Goal: Understand process/instructions: Learn about a topic

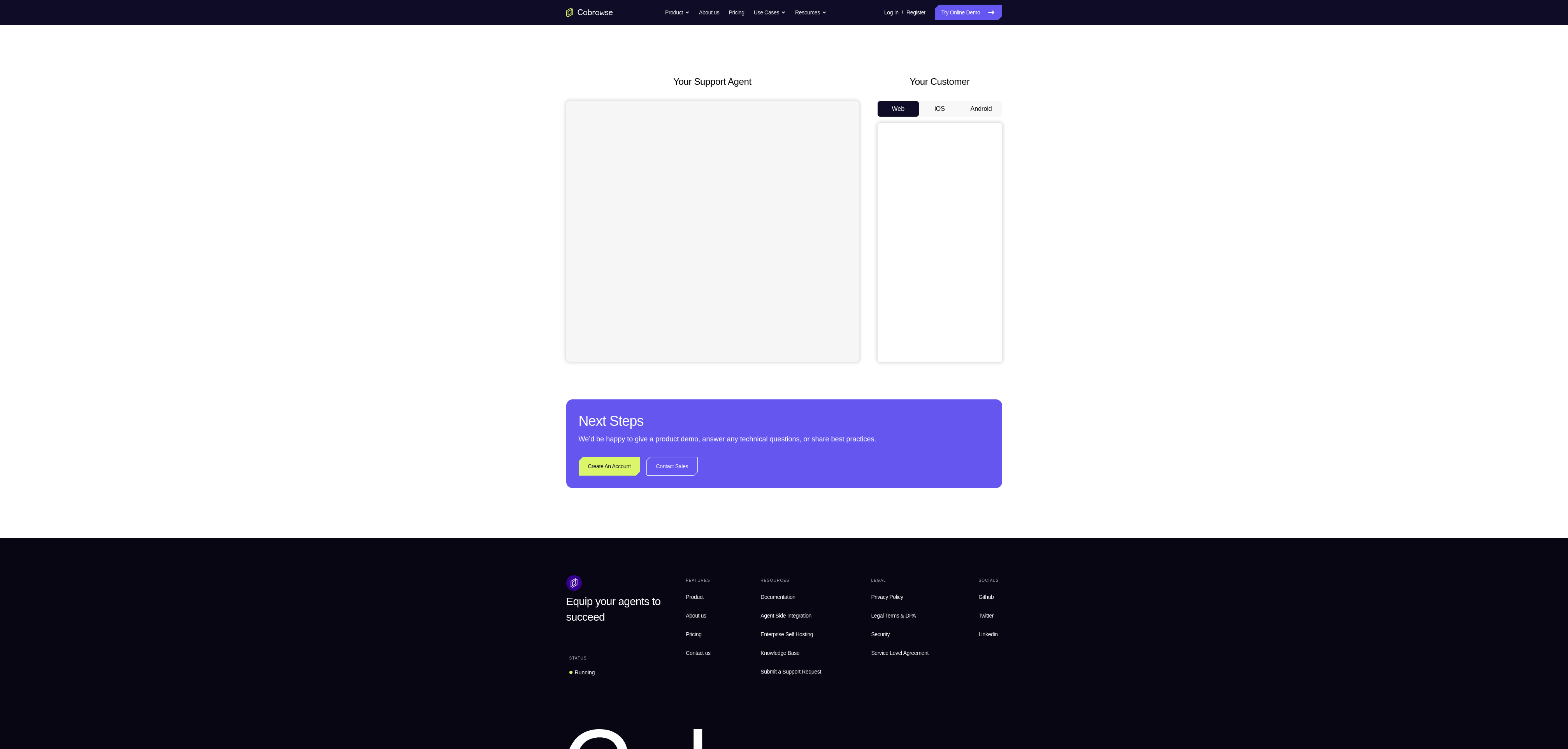
click at [983, 111] on button "Android" at bounding box center [981, 109] width 41 height 16
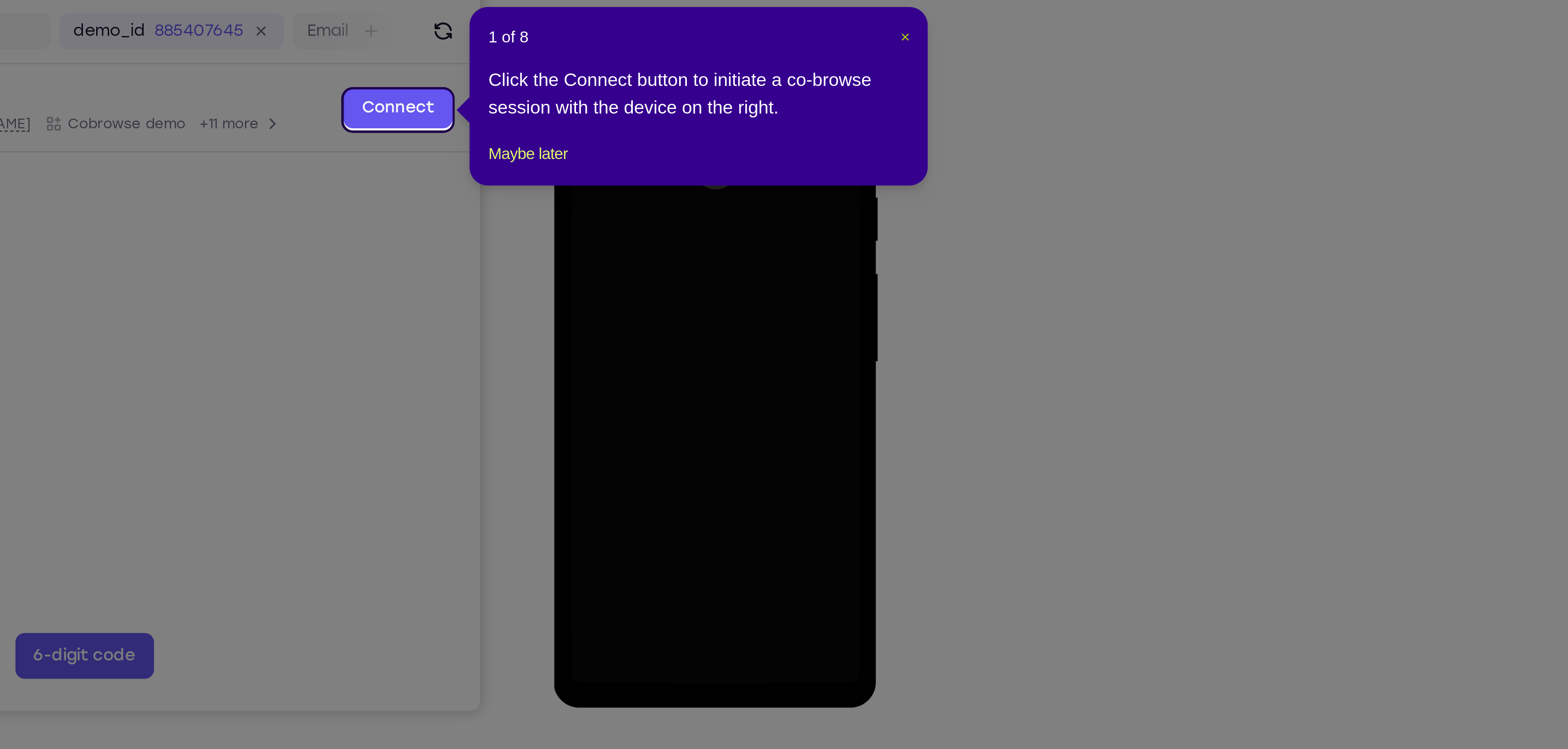
click at [1002, 131] on span "×" at bounding box center [1003, 133] width 3 height 6
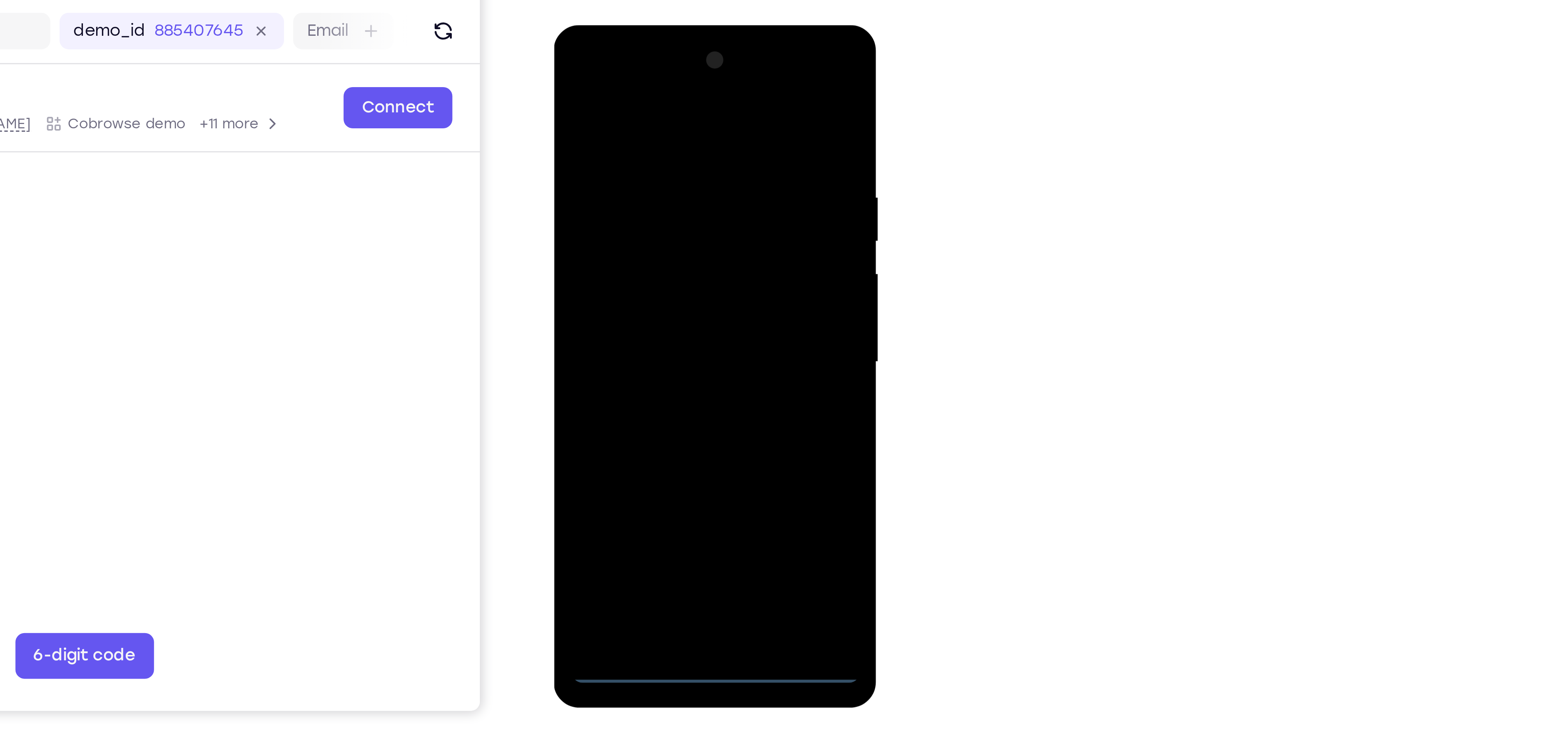
click at [607, 241] on div at bounding box center [609, 140] width 98 height 218
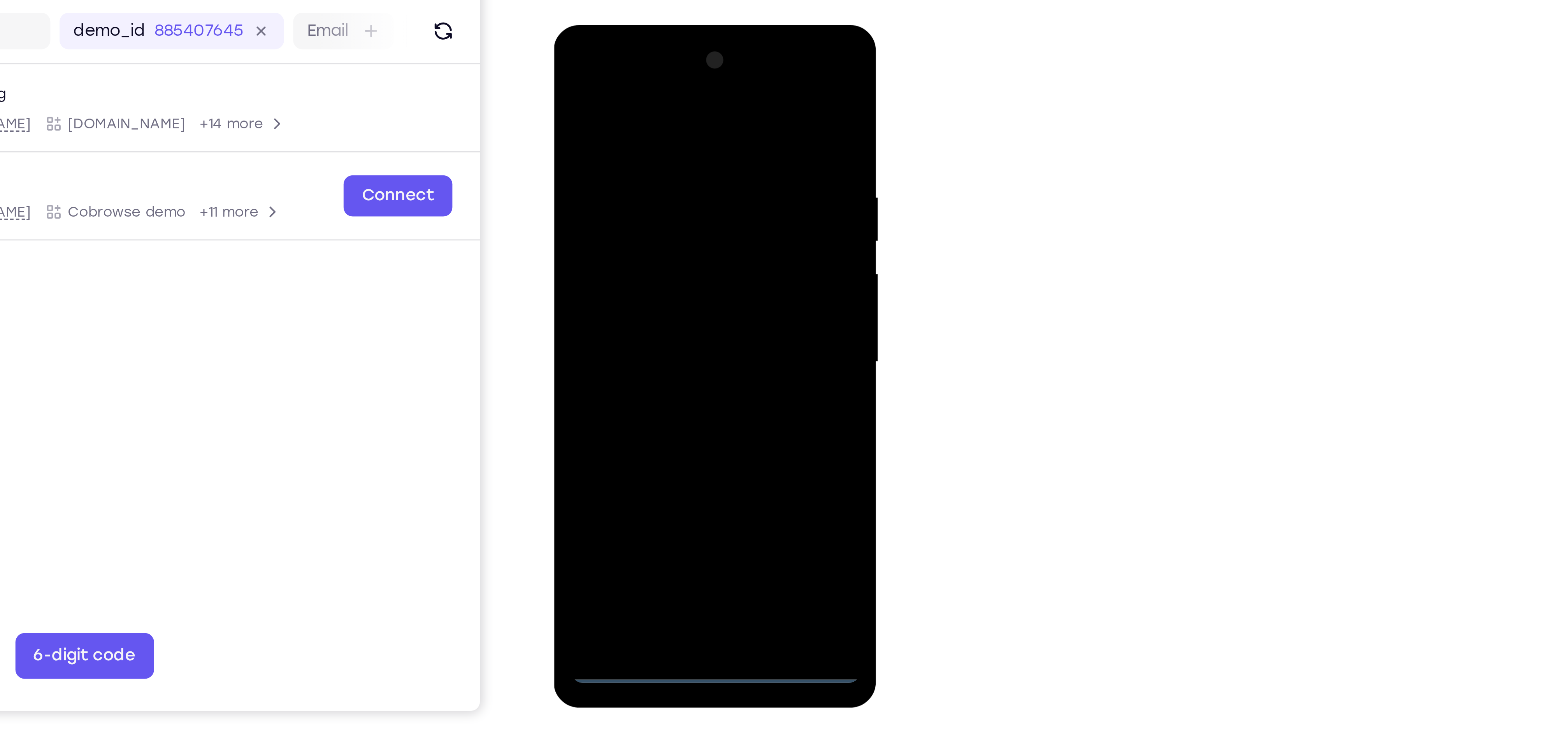
click at [645, 205] on div at bounding box center [609, 140] width 98 height 218
click at [579, 48] on div at bounding box center [609, 140] width 98 height 218
click at [639, 138] on div at bounding box center [609, 140] width 98 height 218
click at [601, 153] on div at bounding box center [609, 140] width 98 height 218
click at [597, 125] on div at bounding box center [609, 140] width 98 height 218
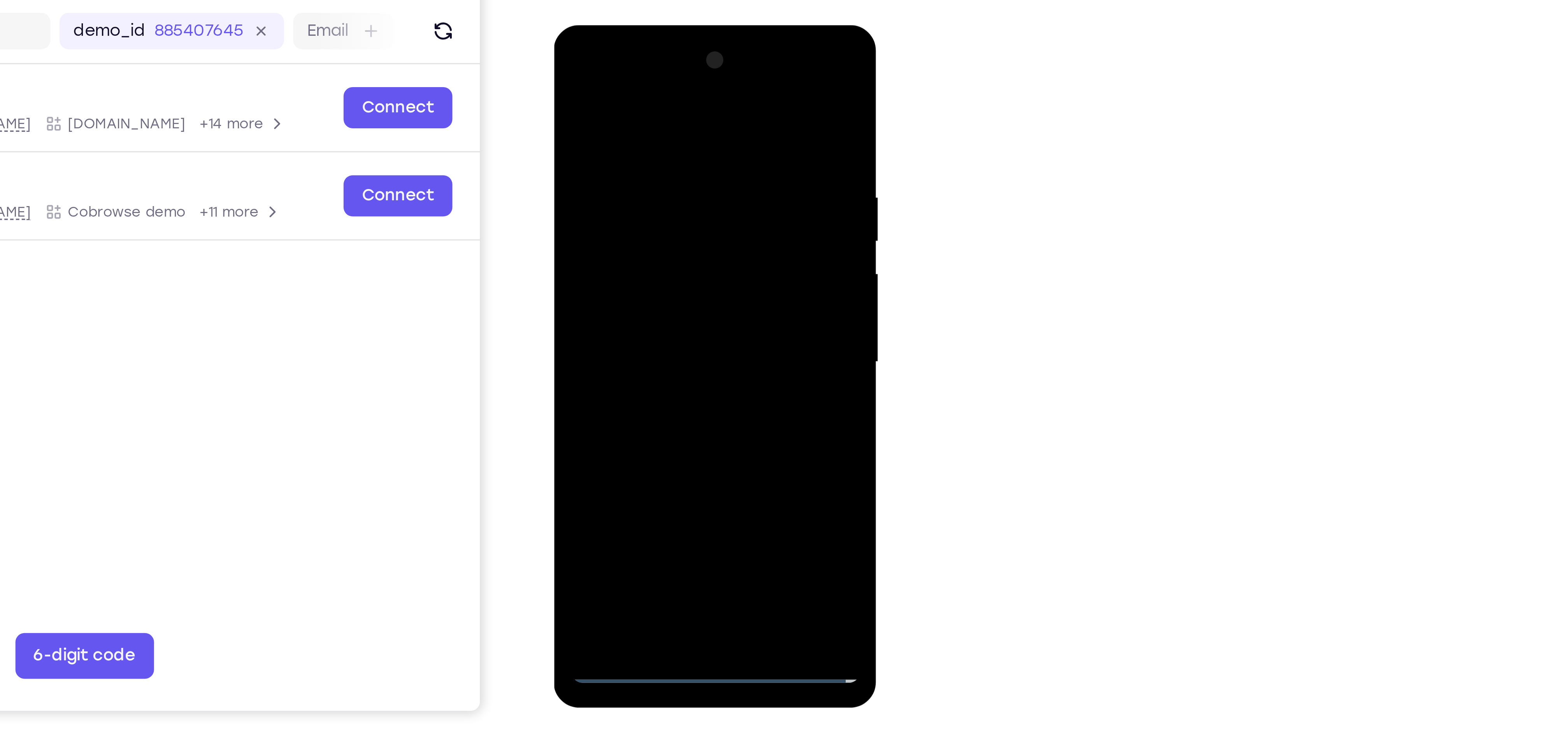
click at [589, 134] on div at bounding box center [609, 140] width 98 height 218
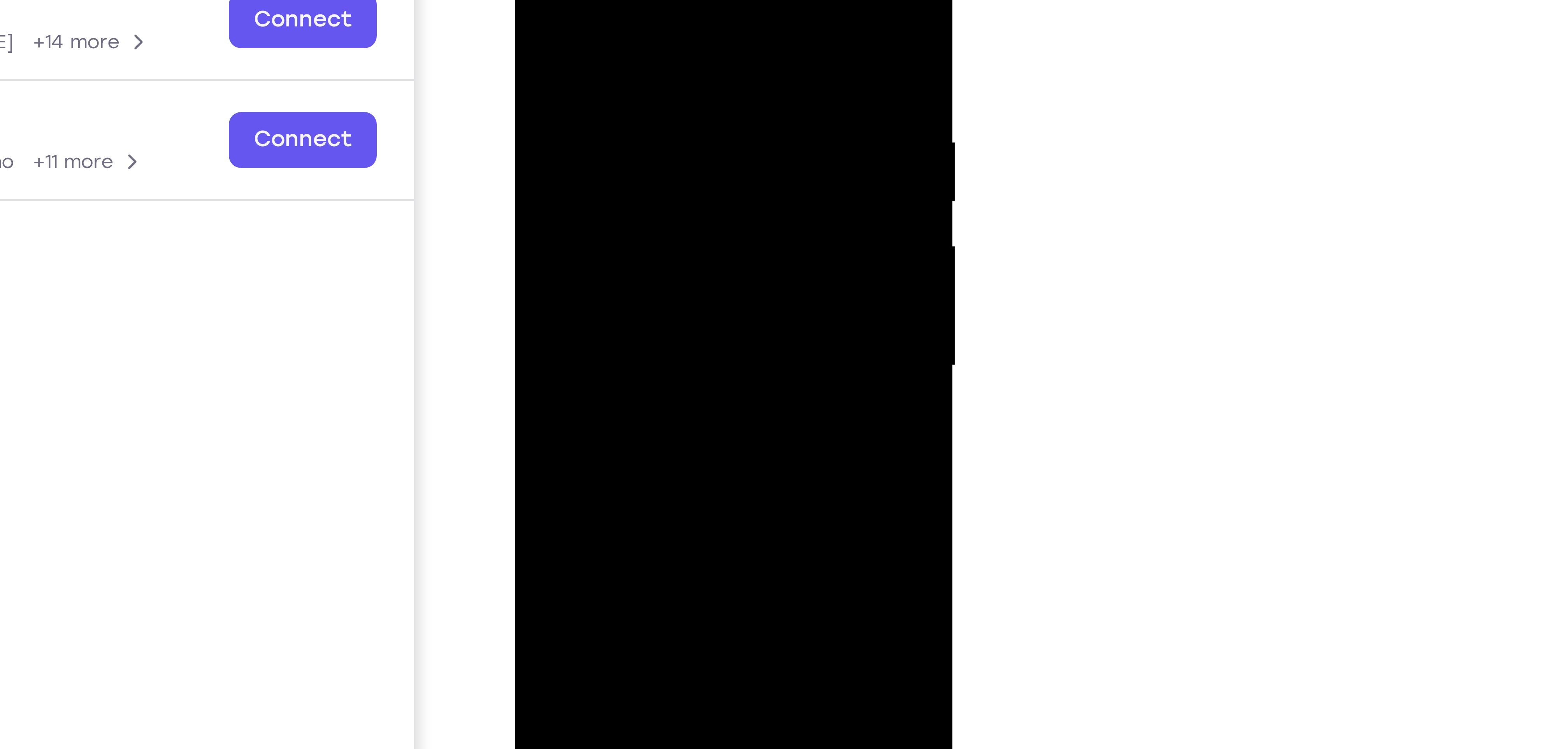
click at [604, 6] on div at bounding box center [570, 23] width 98 height 218
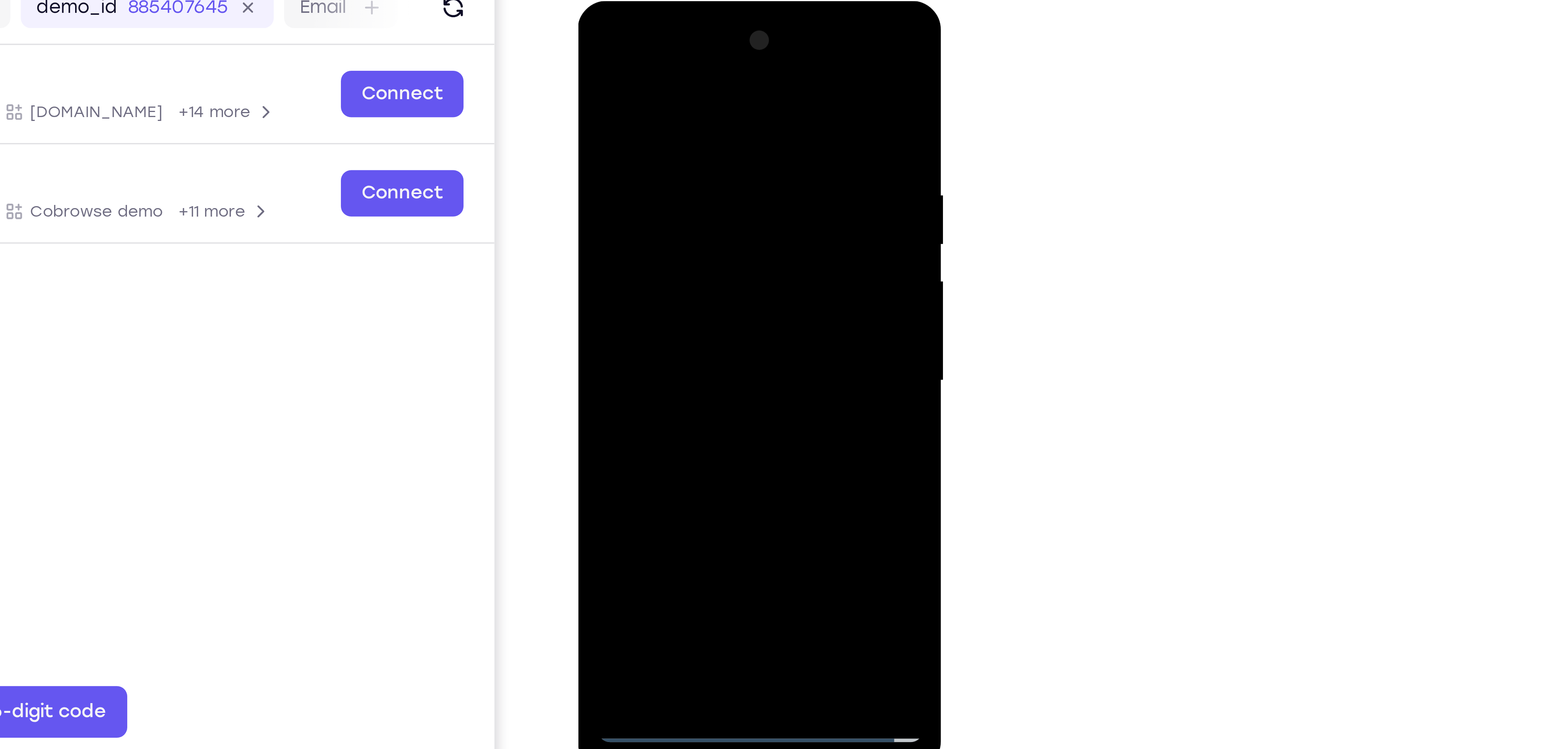
click at [635, 97] on div at bounding box center [633, 116] width 98 height 218
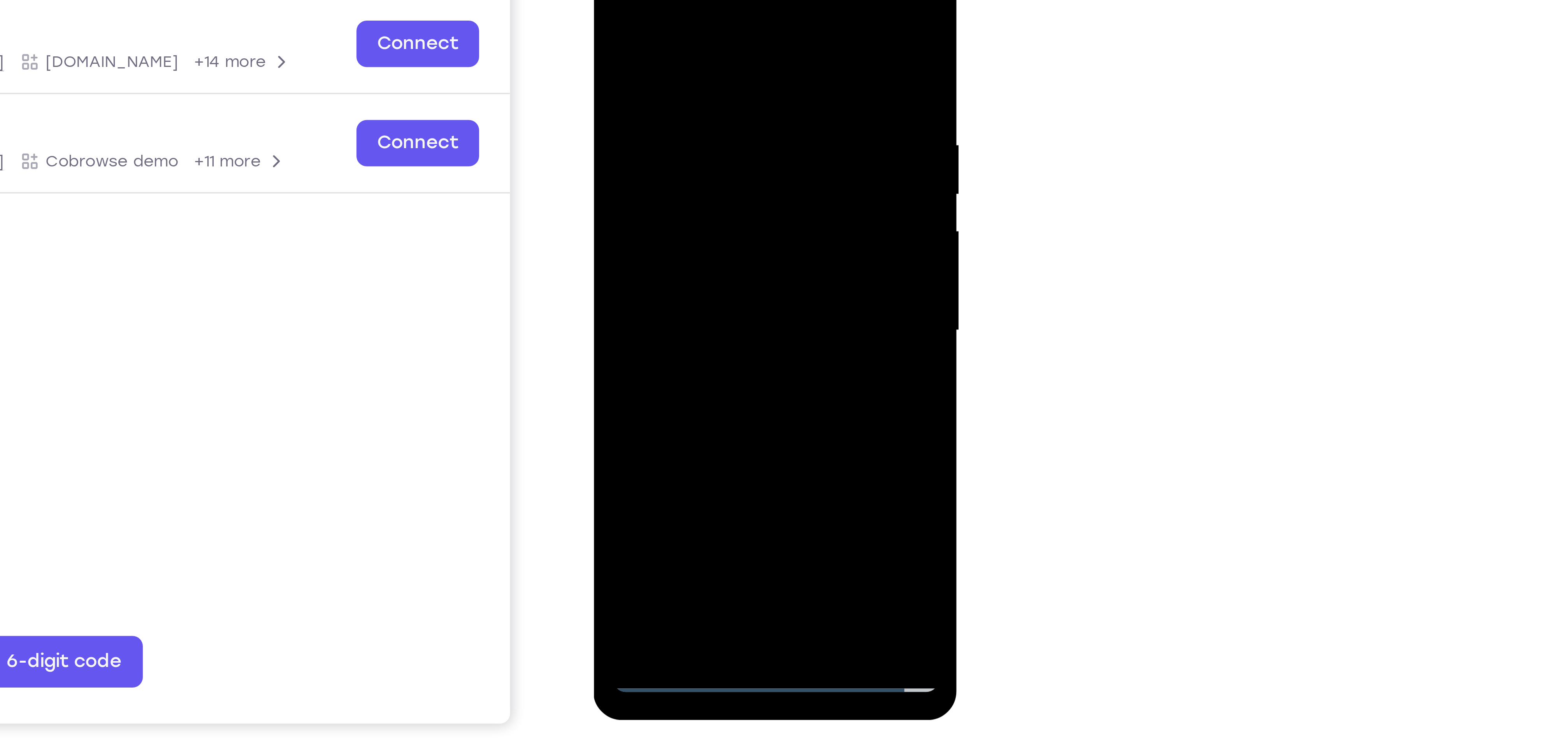
click at [631, 7] on div at bounding box center [648, 66] width 98 height 218
click at [670, 26] on div at bounding box center [648, 66] width 98 height 218
click at [669, 36] on div at bounding box center [648, 66] width 98 height 218
drag, startPoint x: 609, startPoint y: 55, endPoint x: 671, endPoint y: 55, distance: 62.0
click at [671, 55] on div at bounding box center [648, 66] width 98 height 218
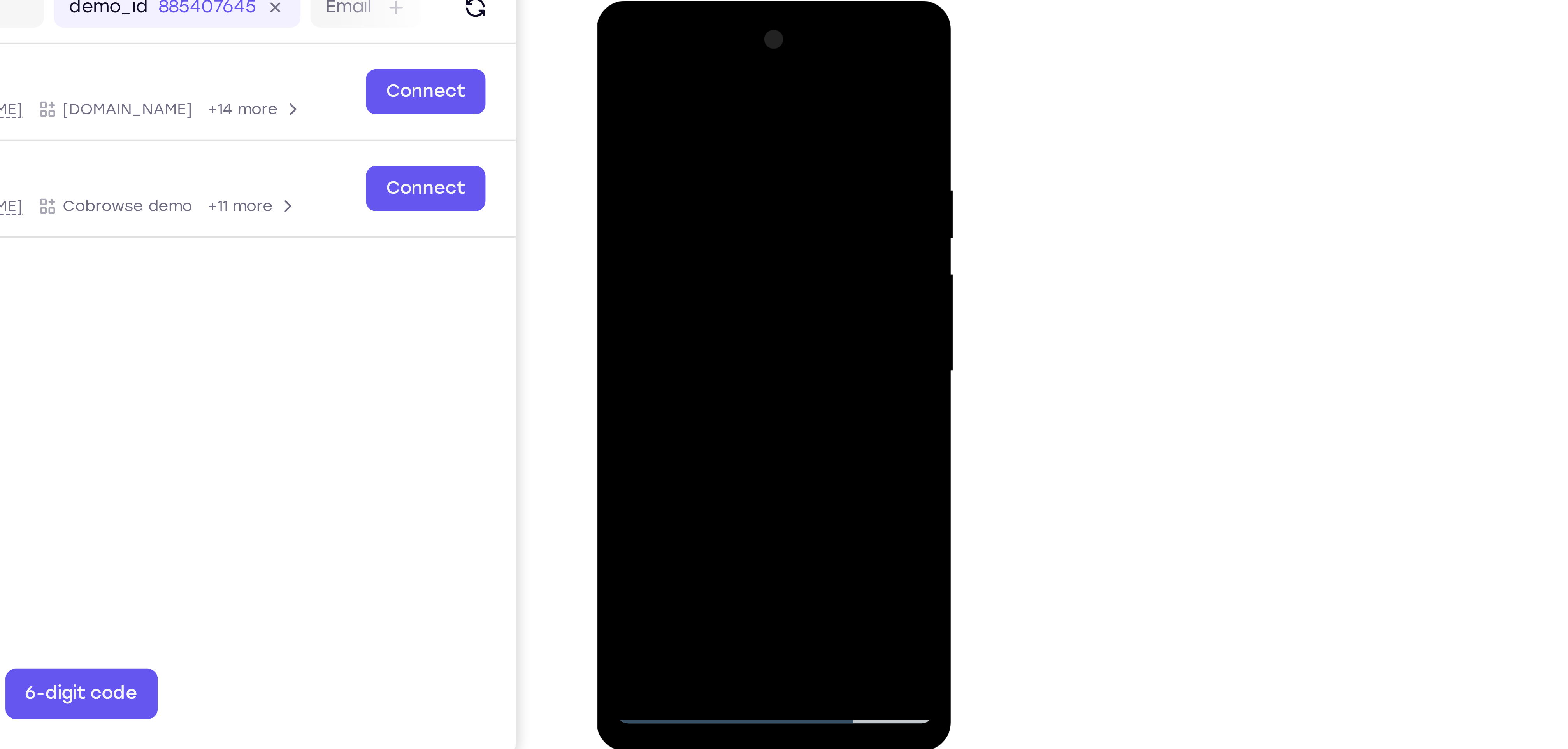
click at [693, 124] on div at bounding box center [652, 116] width 98 height 218
click at [693, 125] on div at bounding box center [652, 116] width 98 height 218
click at [698, 78] on div at bounding box center [652, 116] width 98 height 218
click at [689, 99] on div at bounding box center [652, 116] width 98 height 218
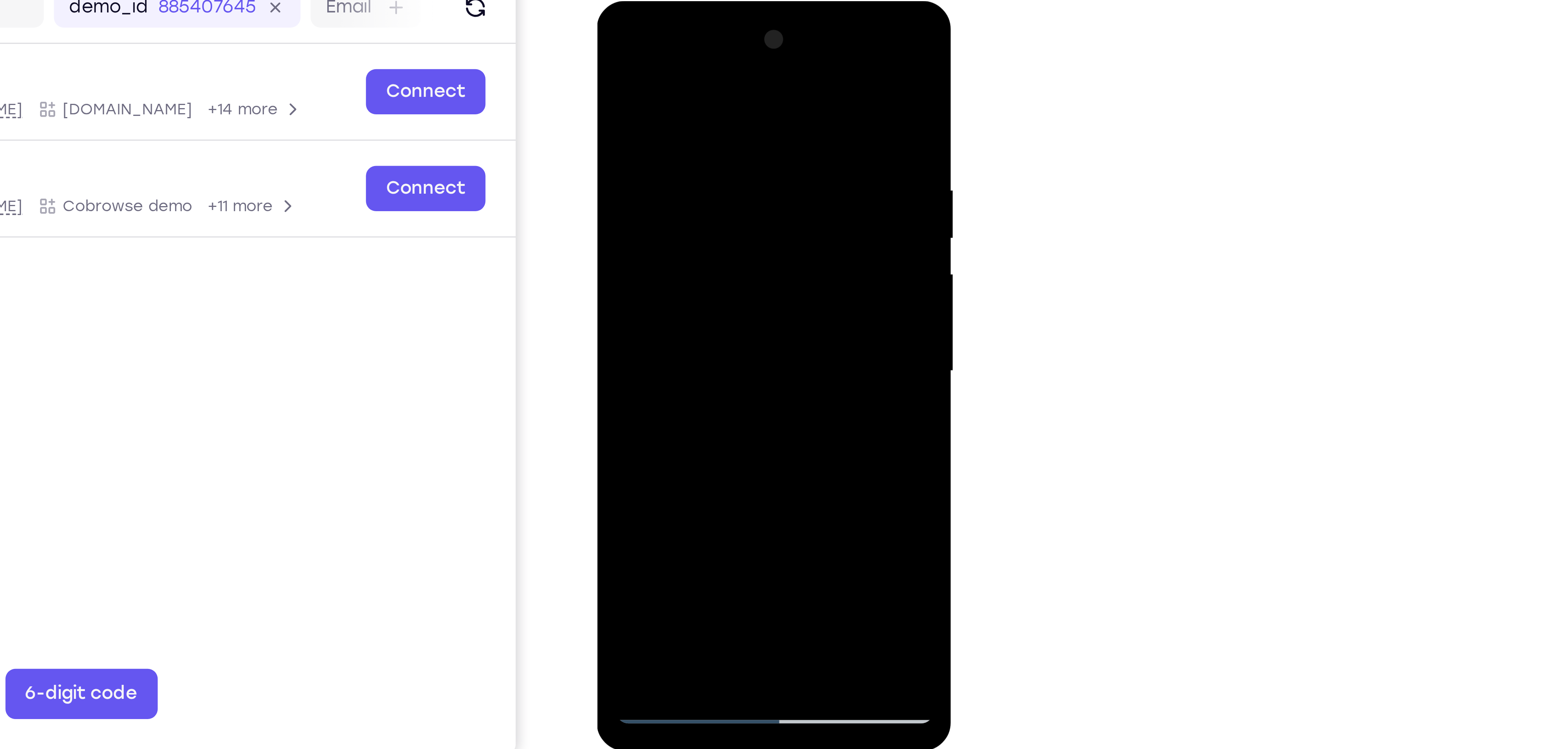
click at [689, 99] on div at bounding box center [652, 116] width 98 height 218
click at [689, 1] on div at bounding box center [652, 1] width 110 height 0
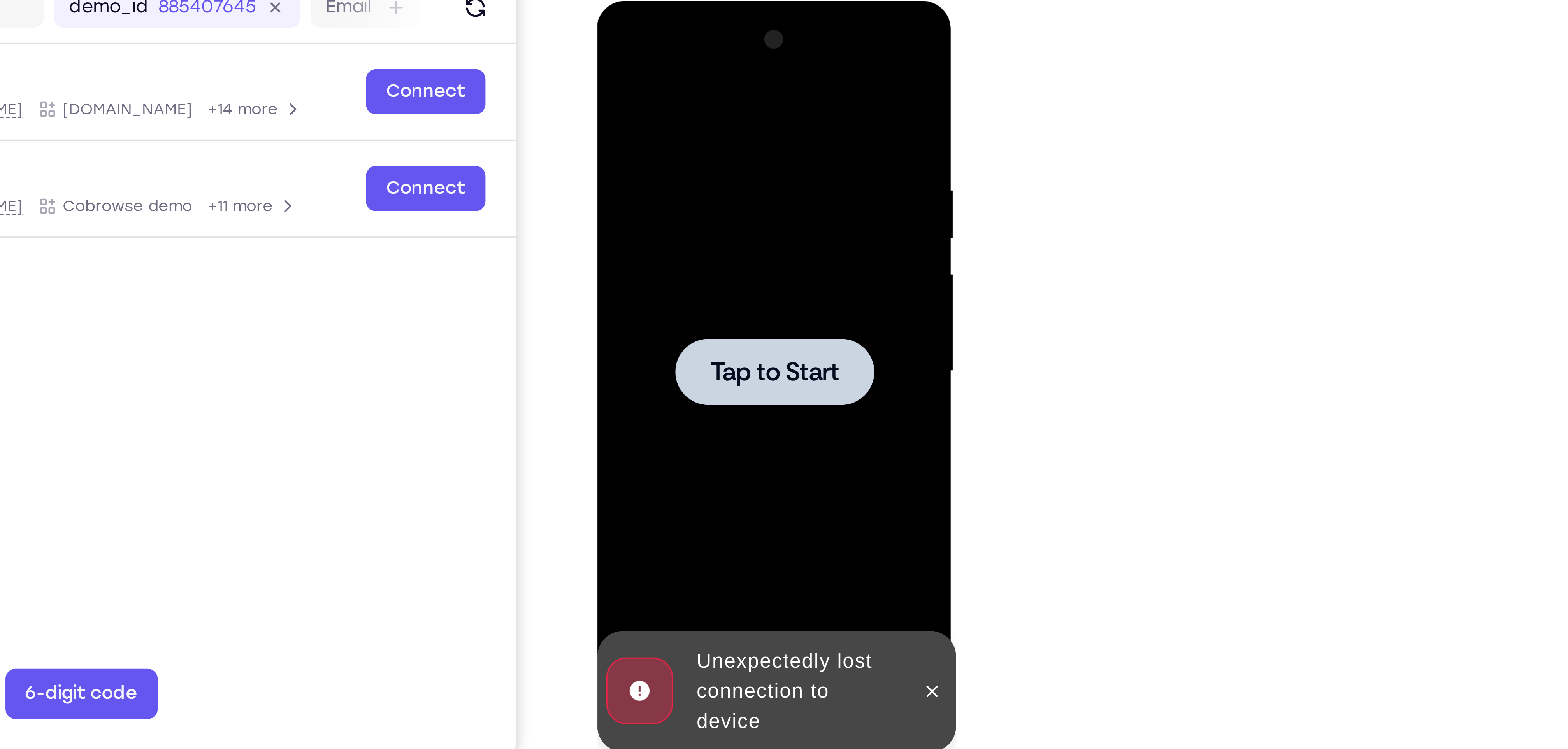
click at [640, 123] on div at bounding box center [652, 116] width 61 height 21
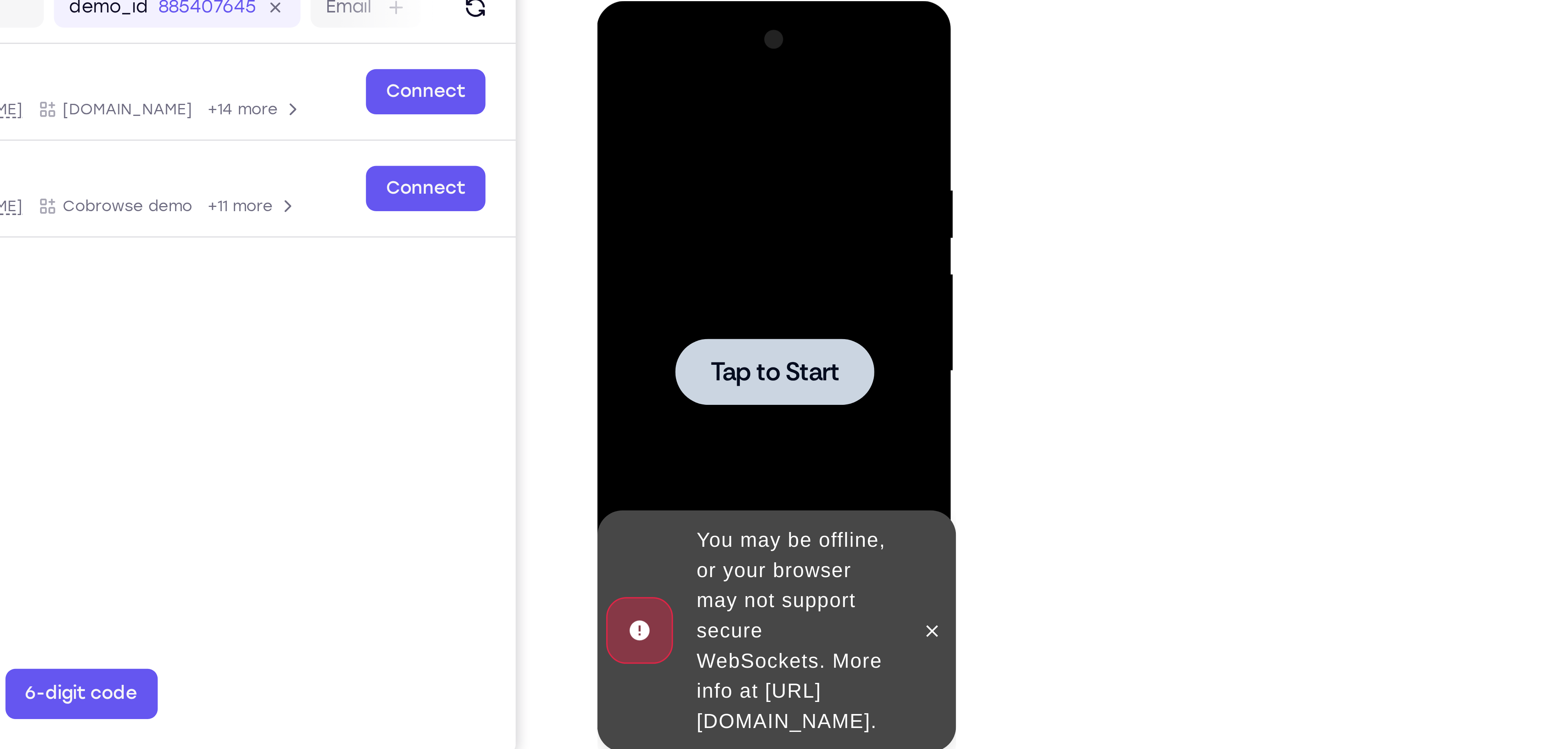
click at [655, 122] on div at bounding box center [652, 116] width 61 height 21
click at [702, 193] on icon at bounding box center [701, 196] width 6 height 6
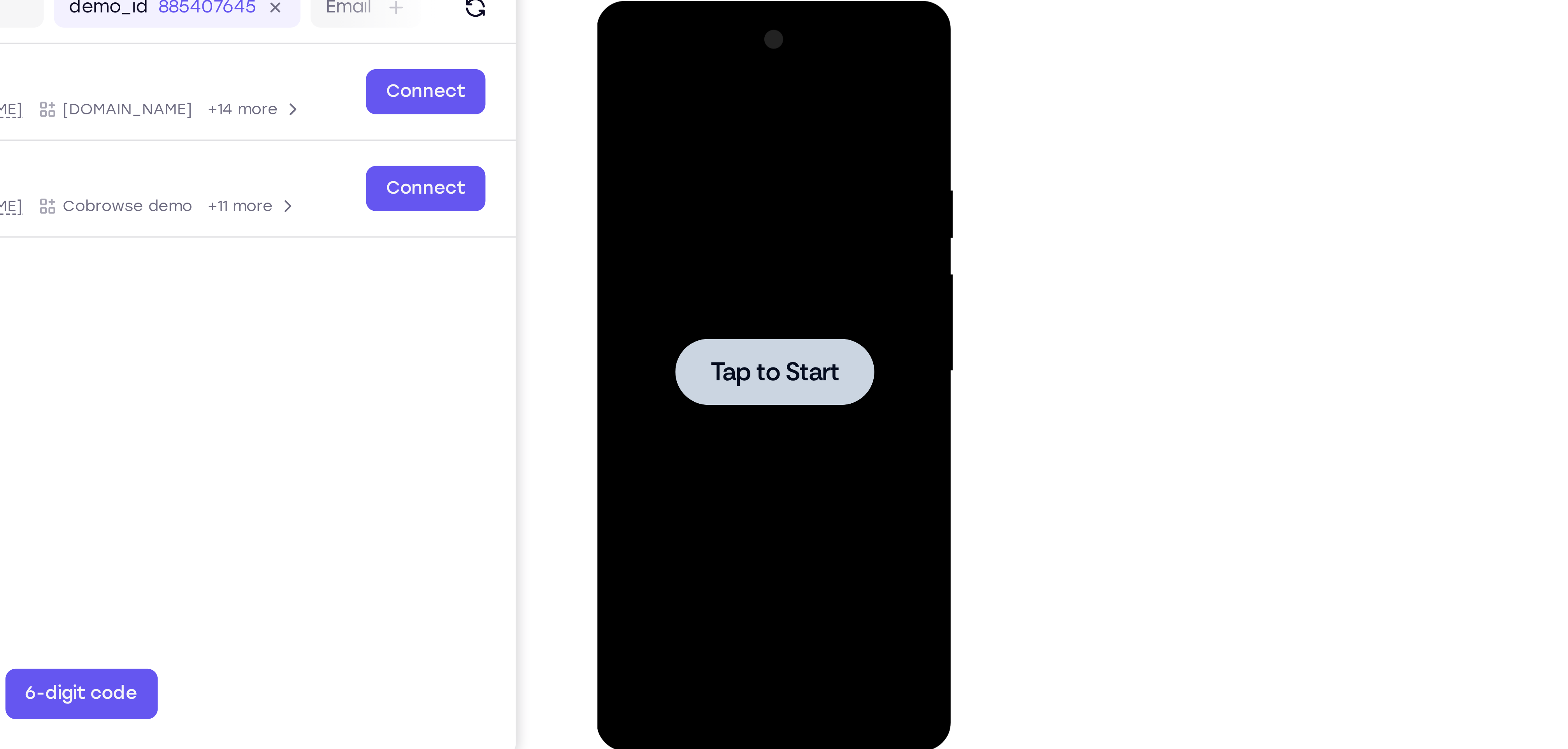
click at [654, 107] on div at bounding box center [652, 116] width 61 height 21
click at [655, 107] on div at bounding box center [652, 116] width 61 height 21
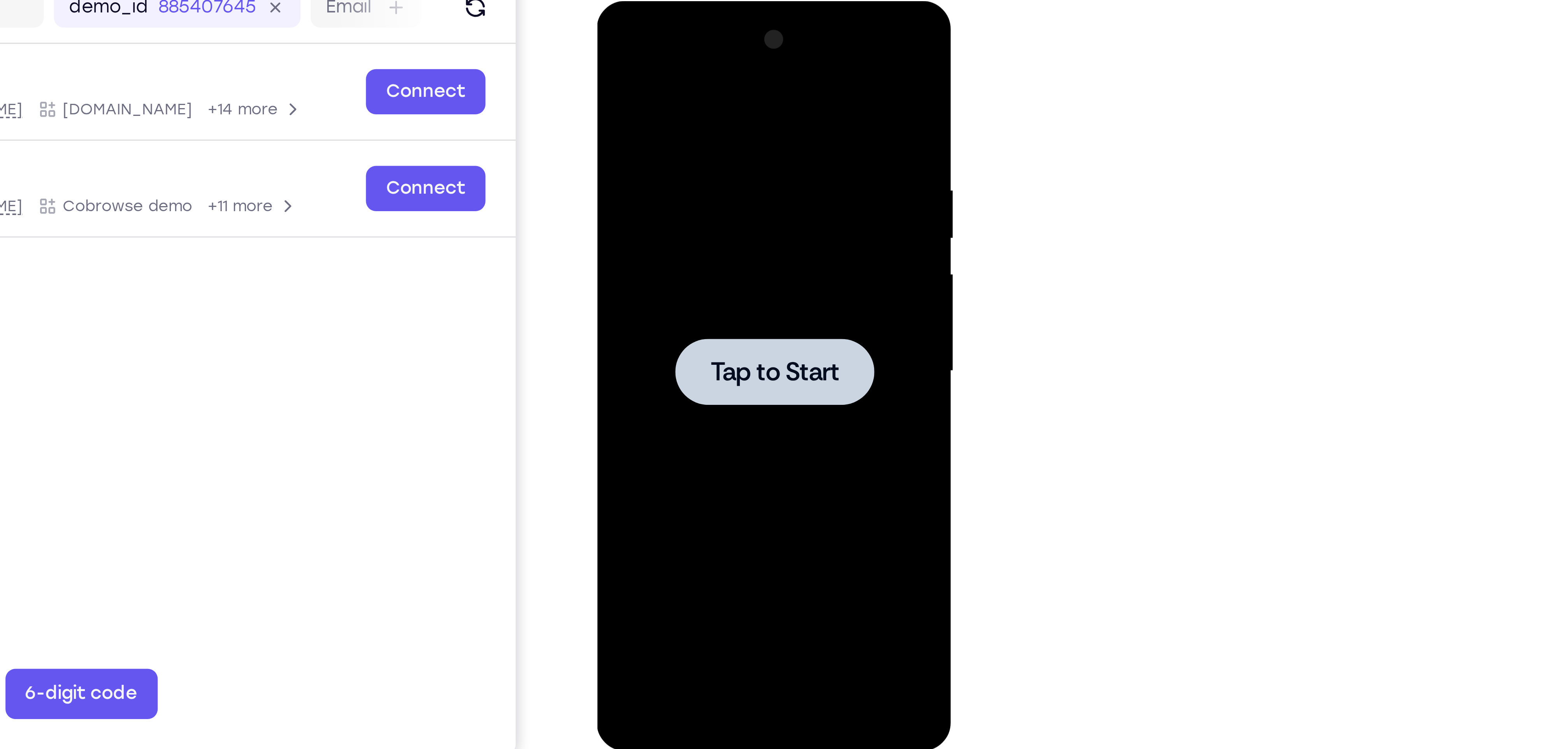
click at [657, 112] on span "Tap to Start" at bounding box center [652, 116] width 40 height 8
click at [638, 124] on div at bounding box center [652, 116] width 61 height 21
click at [655, 99] on div at bounding box center [652, 116] width 98 height 218
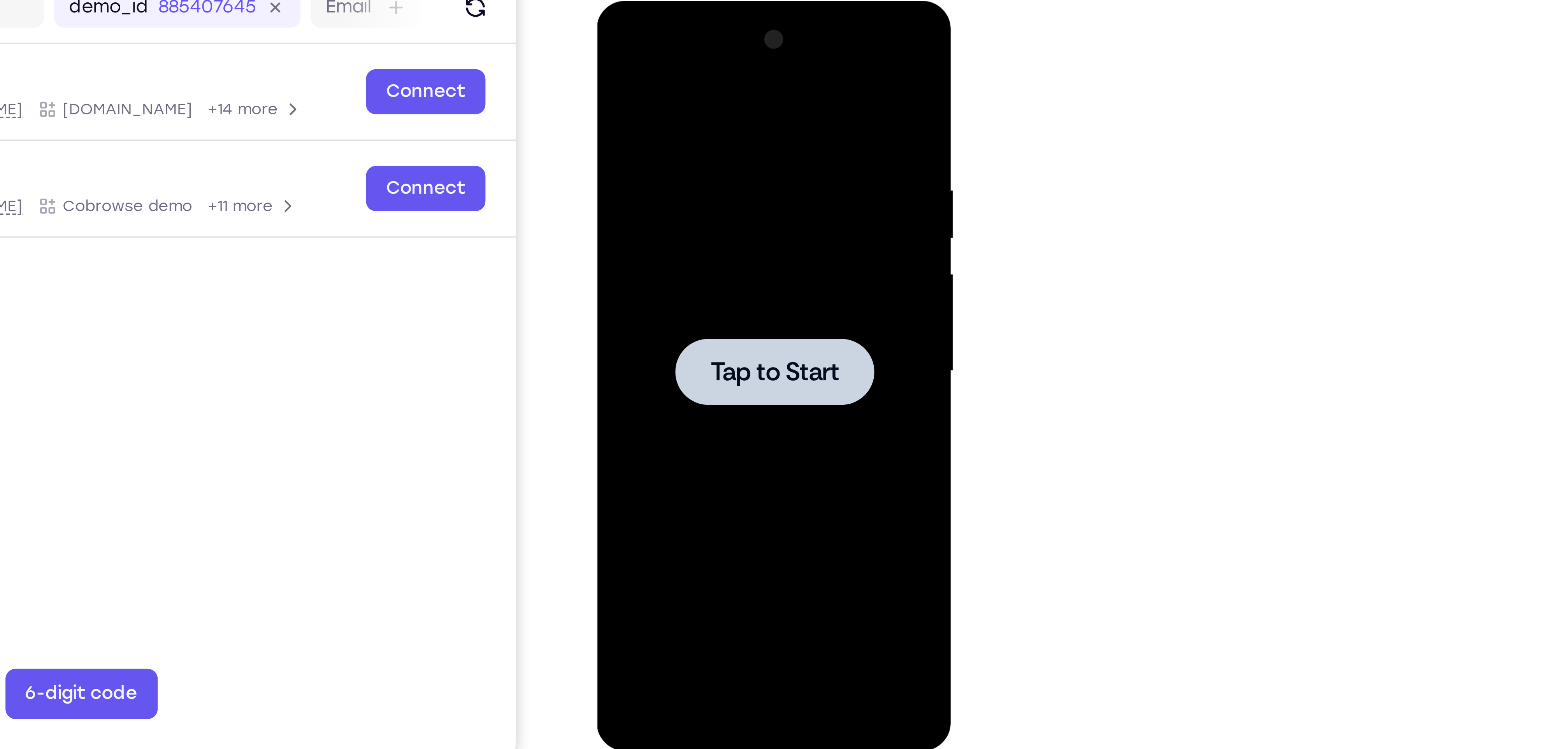
click at [653, 105] on div at bounding box center [652, 116] width 61 height 21
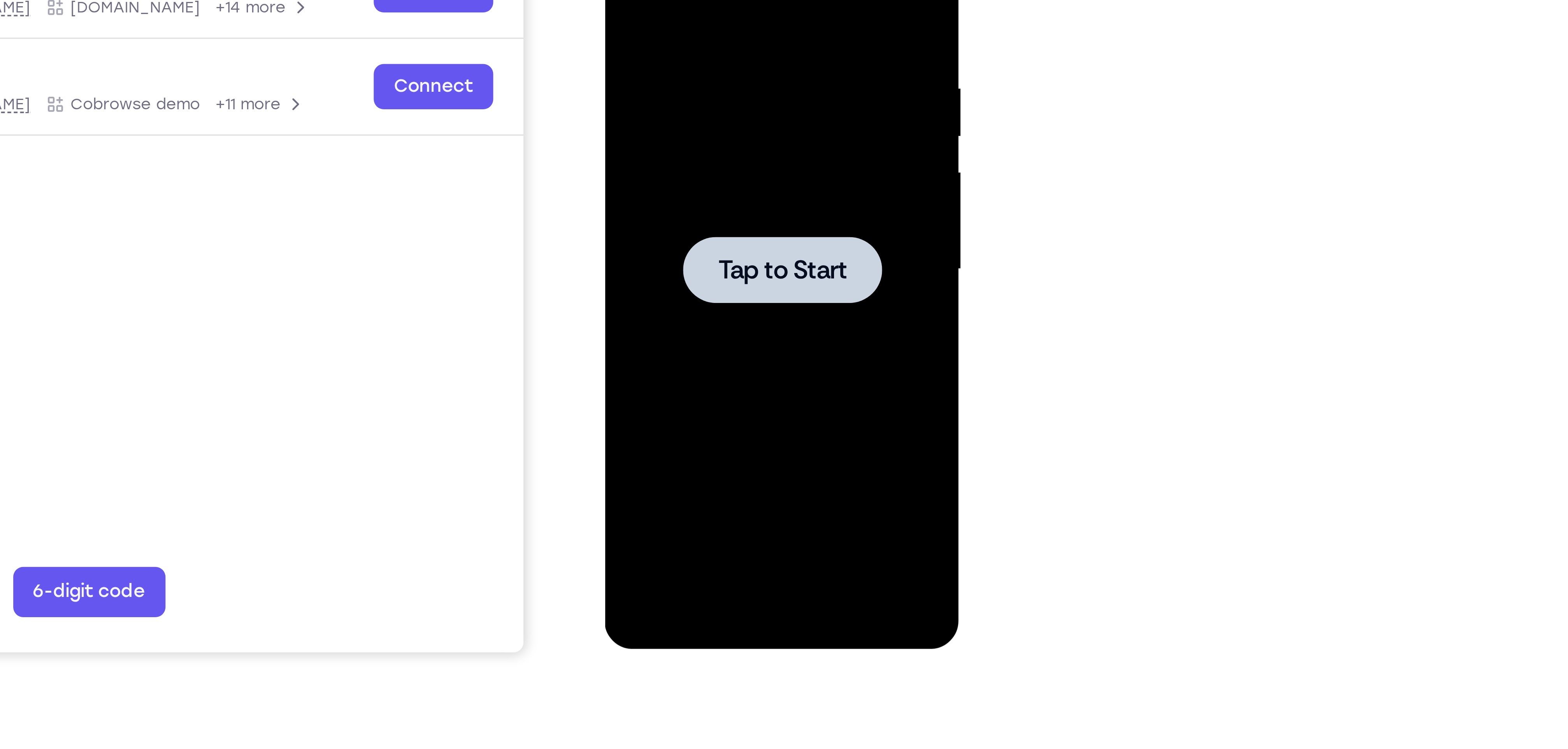
click at [665, 23] on div at bounding box center [660, 14] width 61 height 21
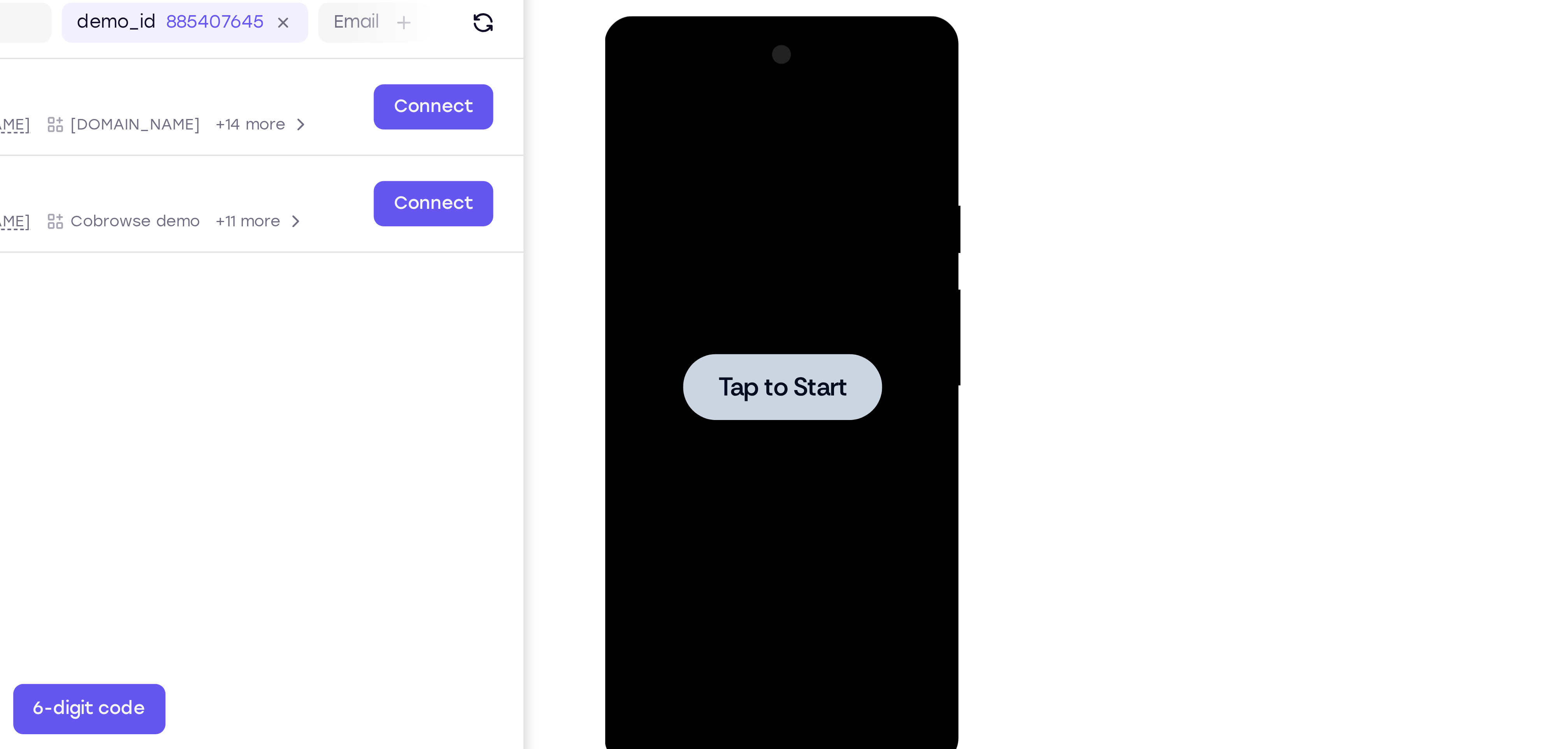
click at [651, 135] on span "Tap to Start" at bounding box center [660, 131] width 40 height 8
click at [650, 139] on div "Tap to Start" at bounding box center [660, 131] width 98 height 218
click at [650, 139] on div at bounding box center [660, 131] width 61 height 21
click at [644, 128] on span "Tap to Start" at bounding box center [660, 131] width 40 height 8
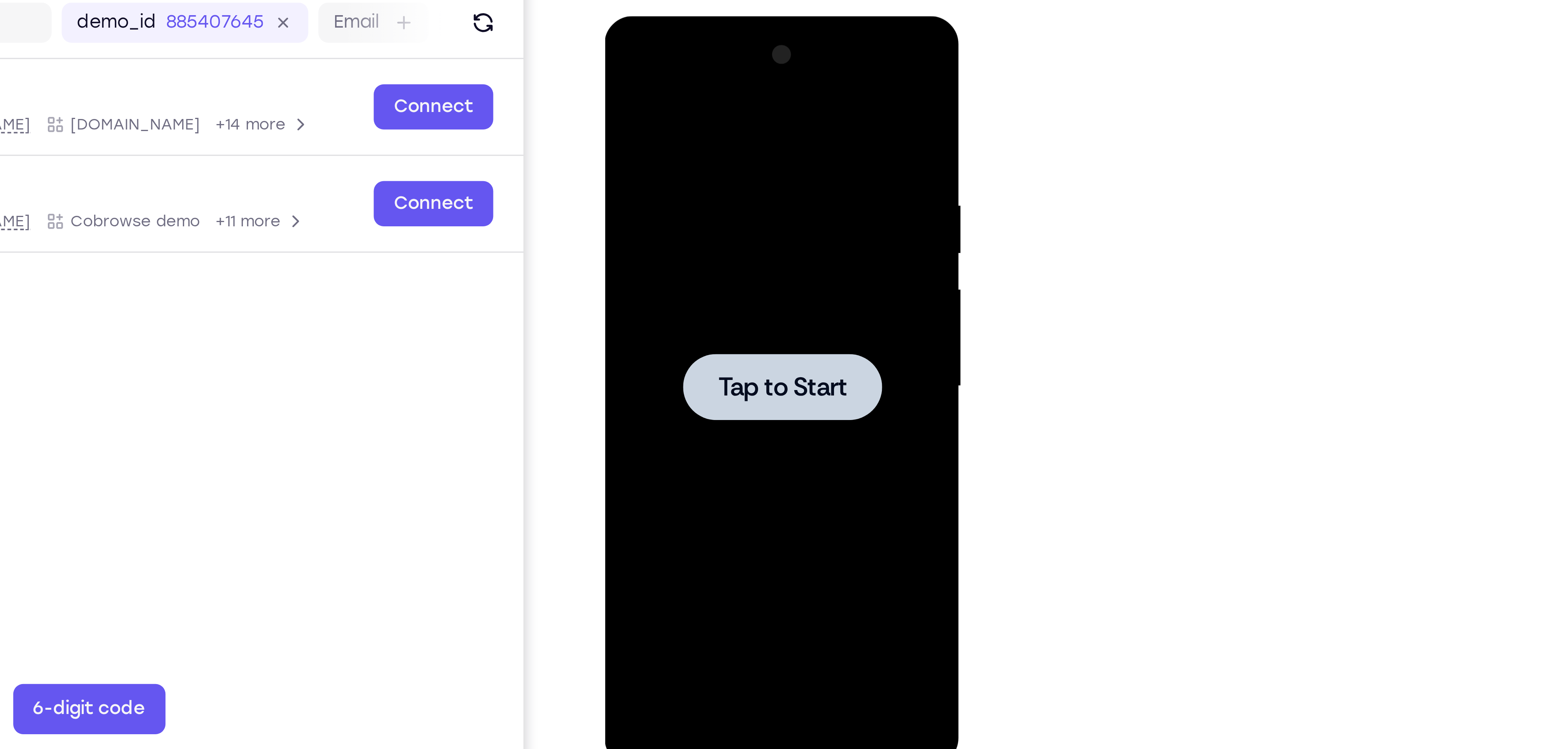
click at [640, 129] on span "Tap to Start" at bounding box center [660, 131] width 40 height 8
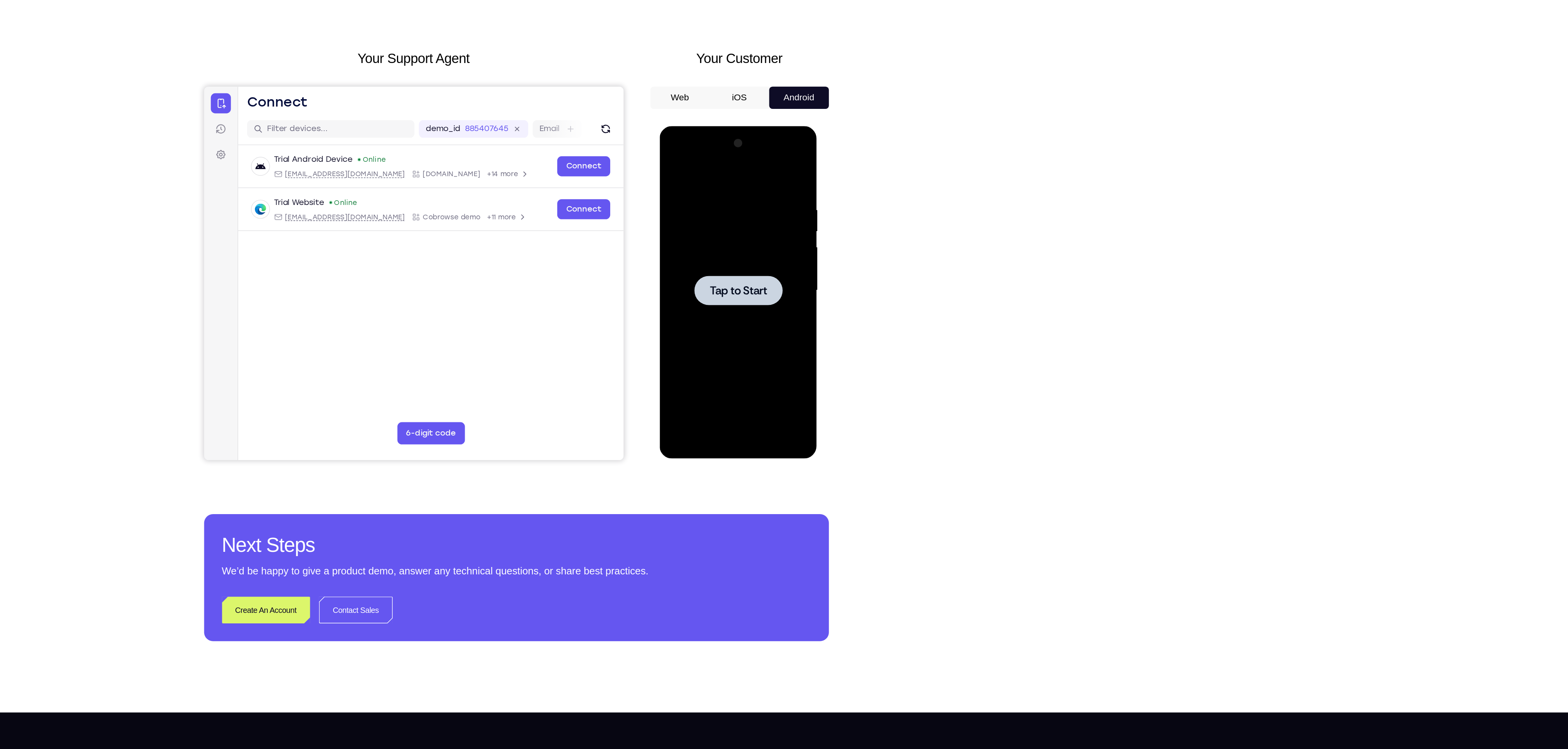
click at [704, 259] on div at bounding box center [714, 240] width 98 height 218
click at [936, 106] on button "iOS" at bounding box center [940, 109] width 41 height 16
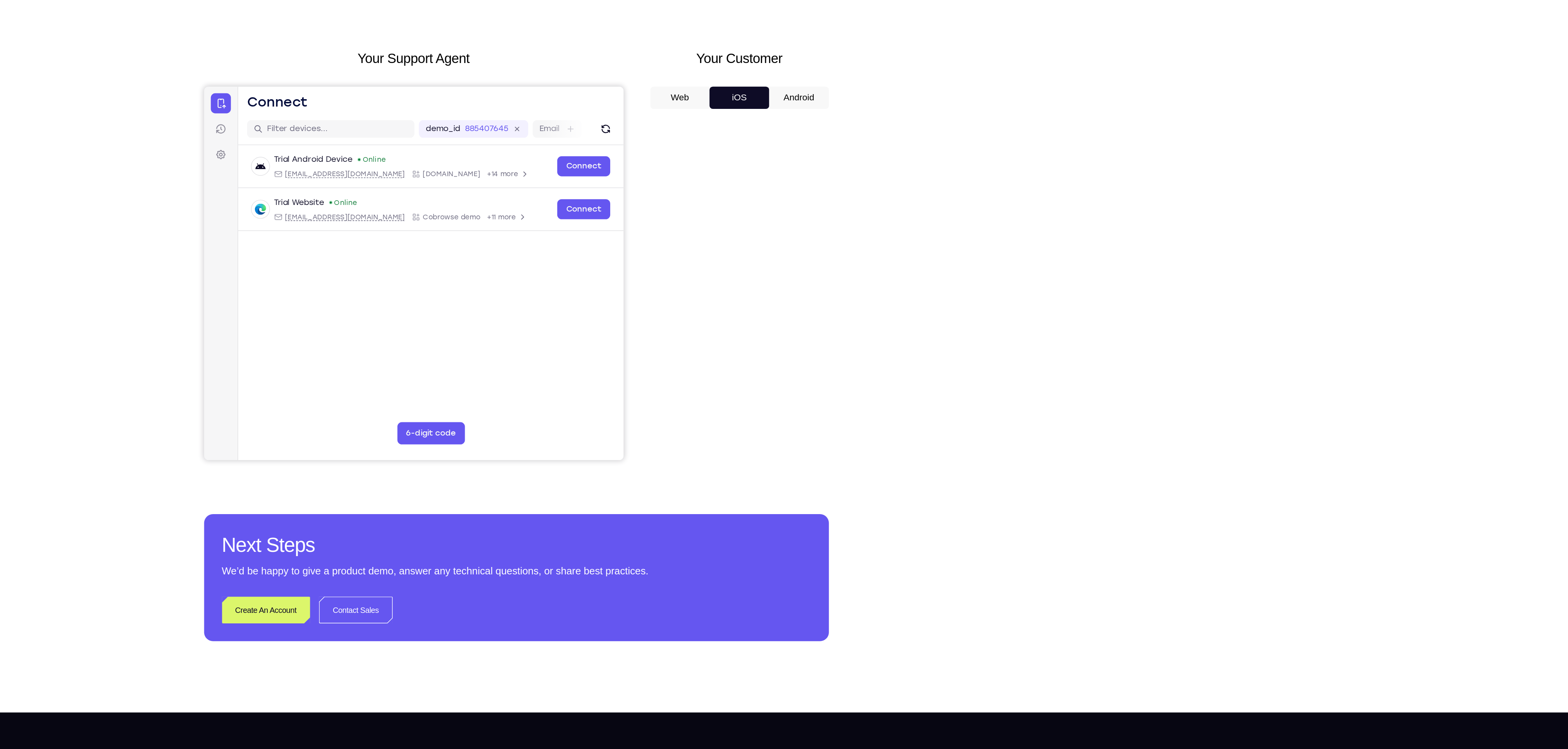
click at [973, 113] on button "Android" at bounding box center [981, 109] width 41 height 16
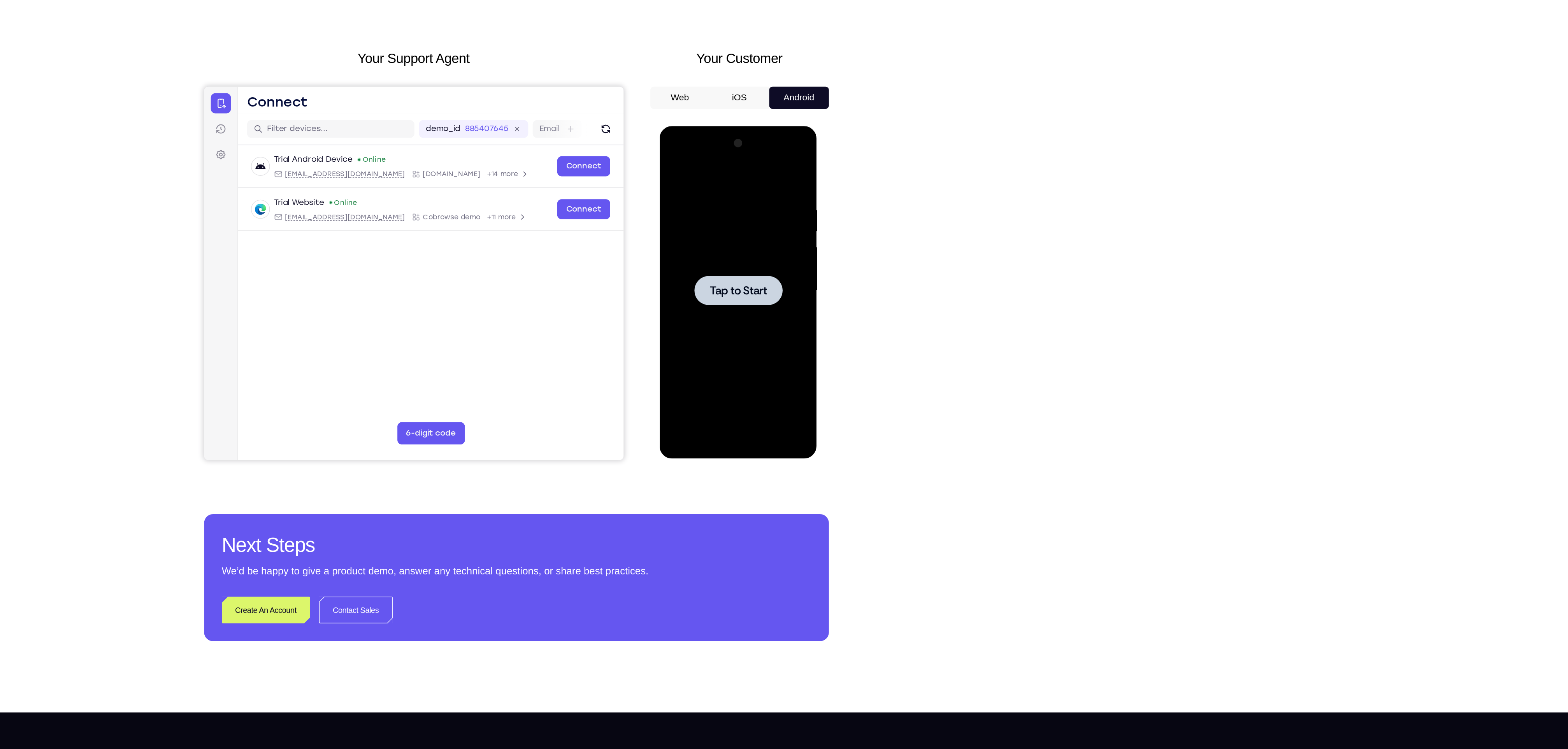
click at [723, 262] on div at bounding box center [714, 240] width 98 height 218
click at [724, 253] on div at bounding box center [714, 240] width 98 height 218
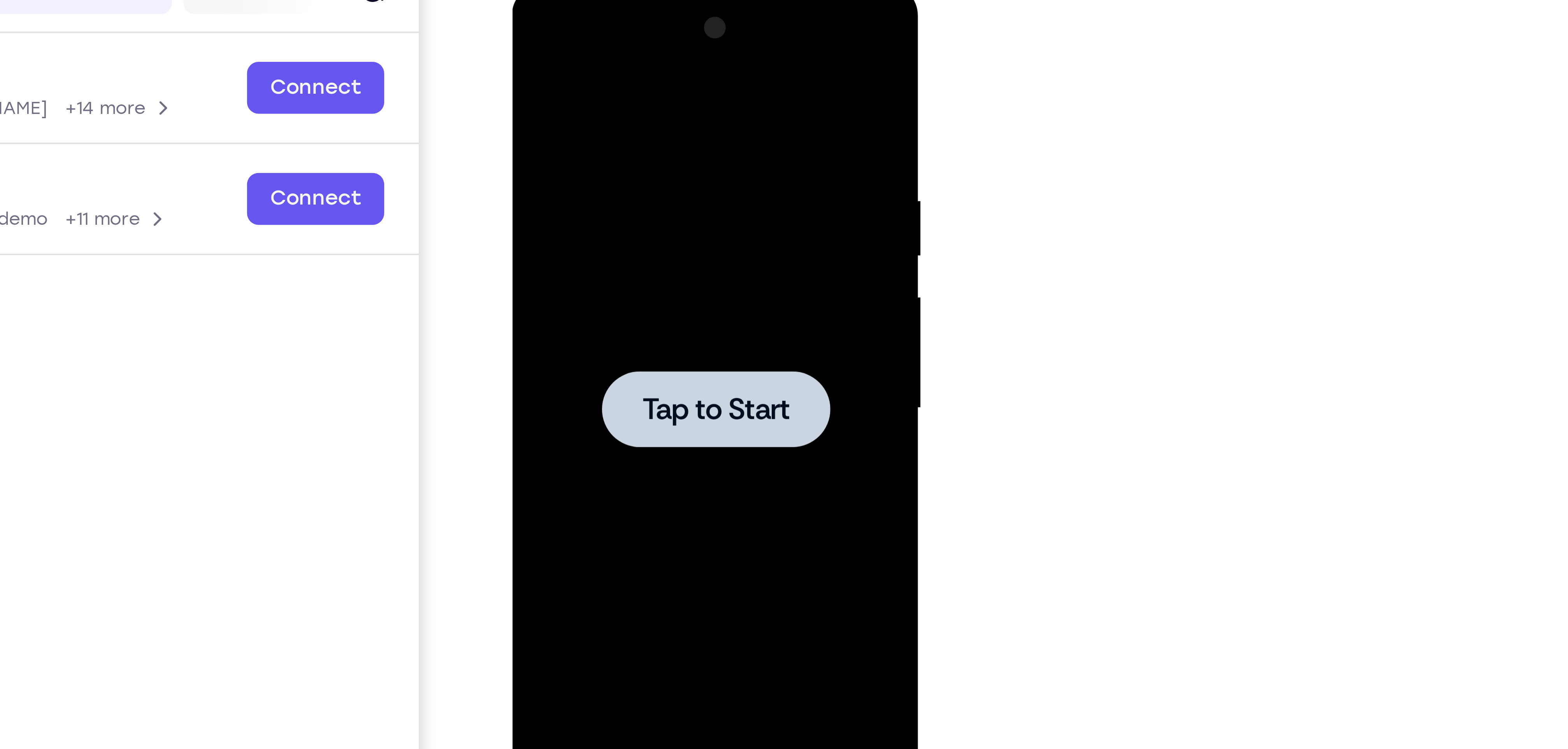
click at [570, 96] on span "Tap to Start" at bounding box center [567, 99] width 40 height 8
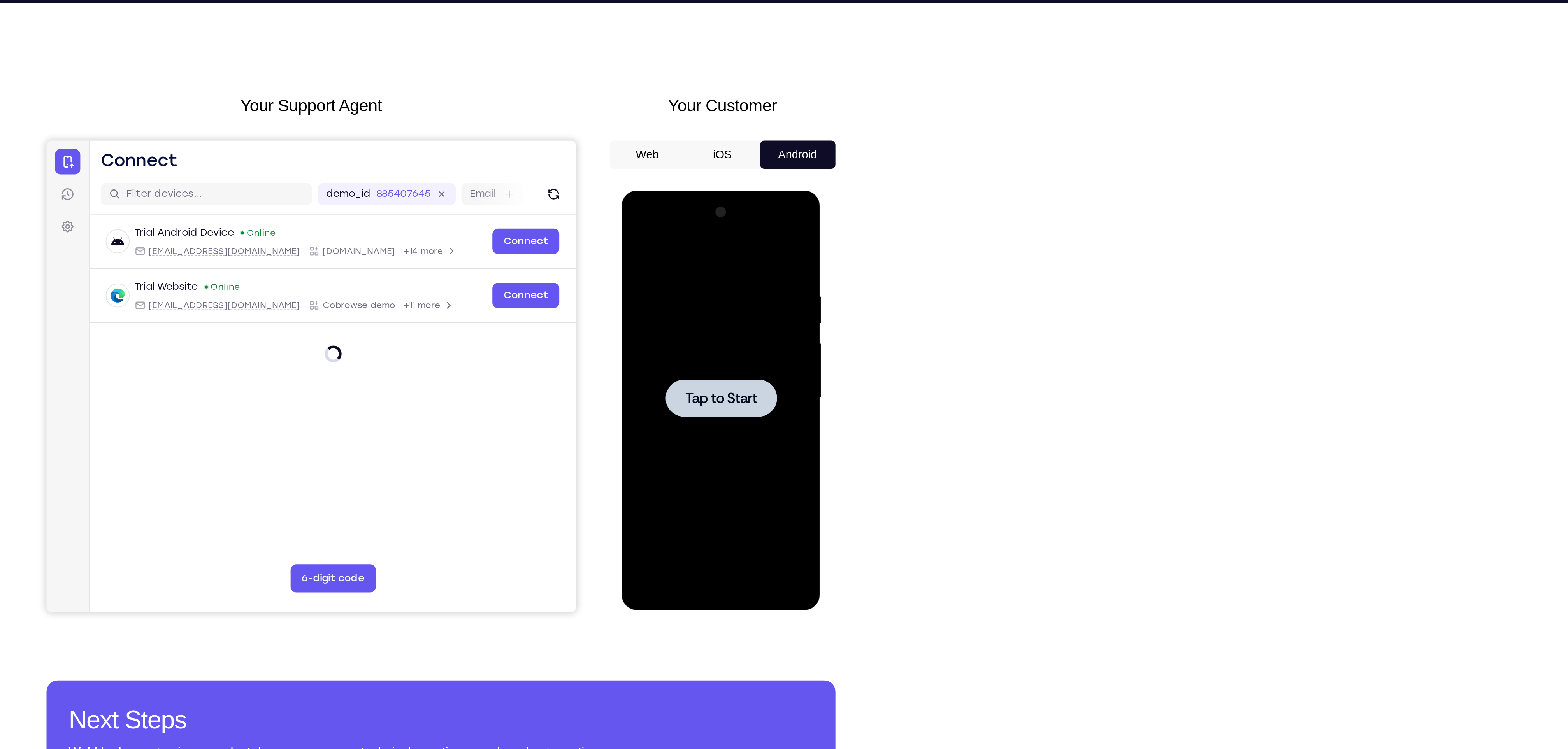
click at [679, 302] on span "Tap to Start" at bounding box center [676, 305] width 40 height 8
click at [663, 303] on span "Tap to Start" at bounding box center [676, 305] width 40 height 8
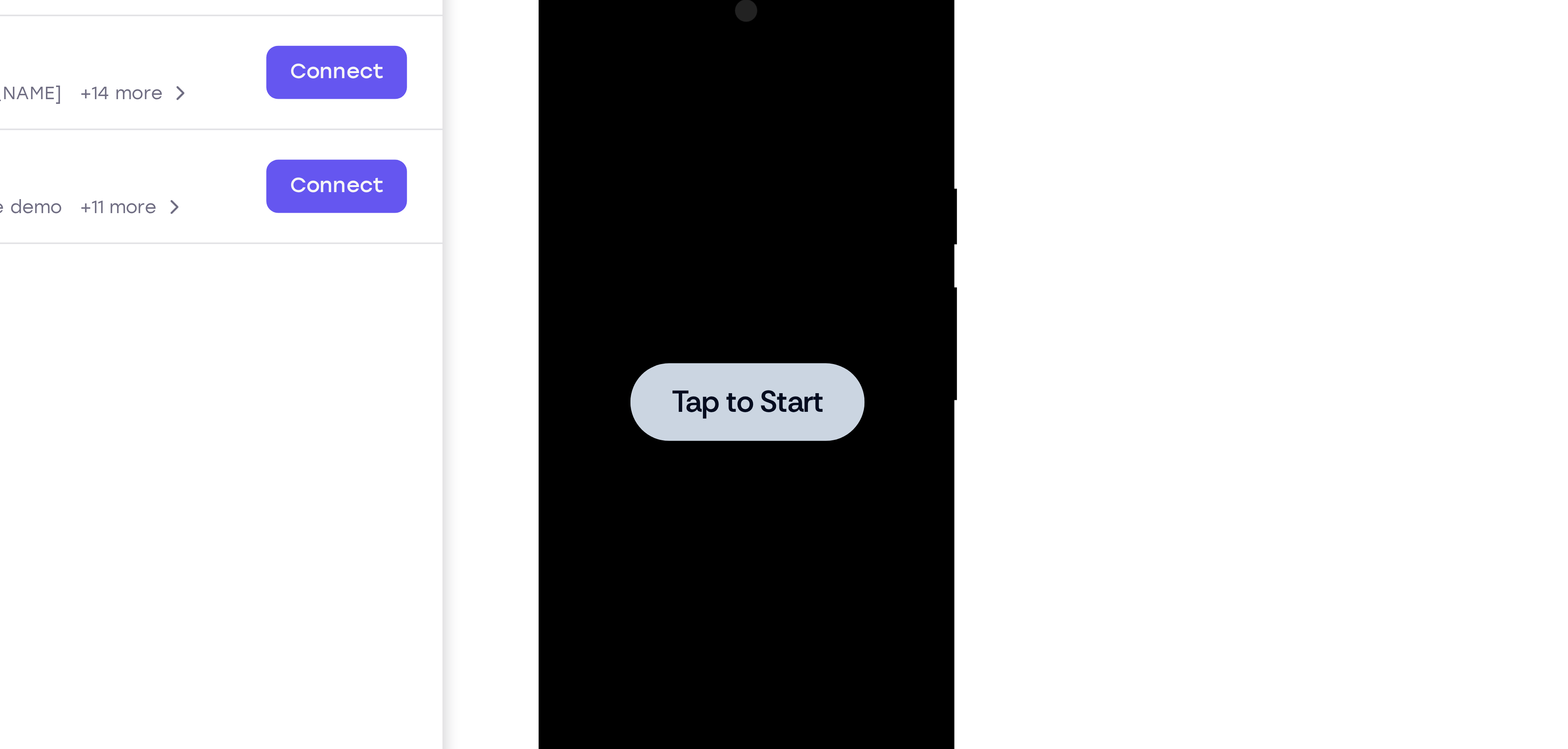
click at [580, 78] on span "Tap to Start" at bounding box center [593, 81] width 40 height 8
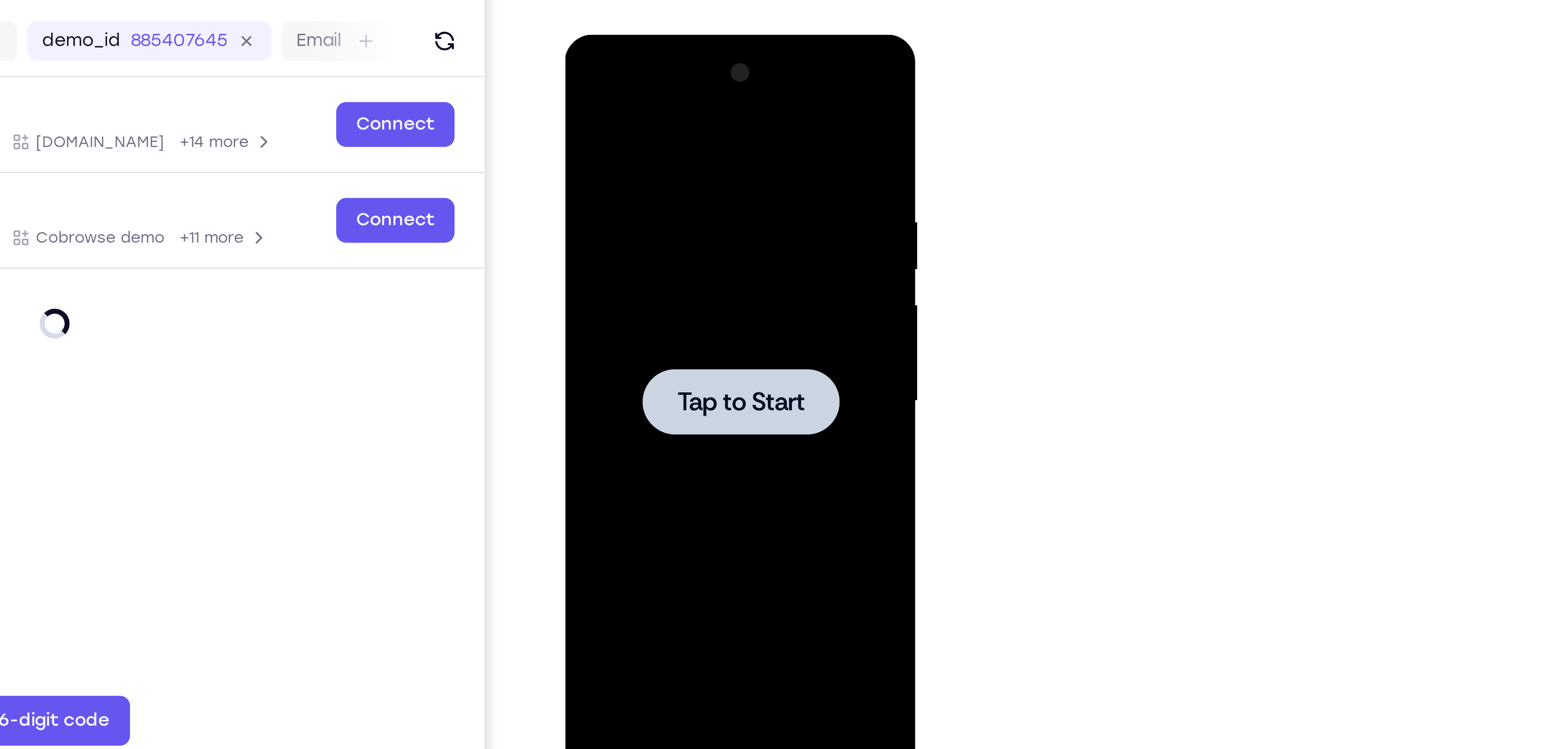
click at [606, 147] on span "Tap to Start" at bounding box center [620, 149] width 40 height 8
click at [615, 148] on span "Tap to Start" at bounding box center [620, 149] width 40 height 8
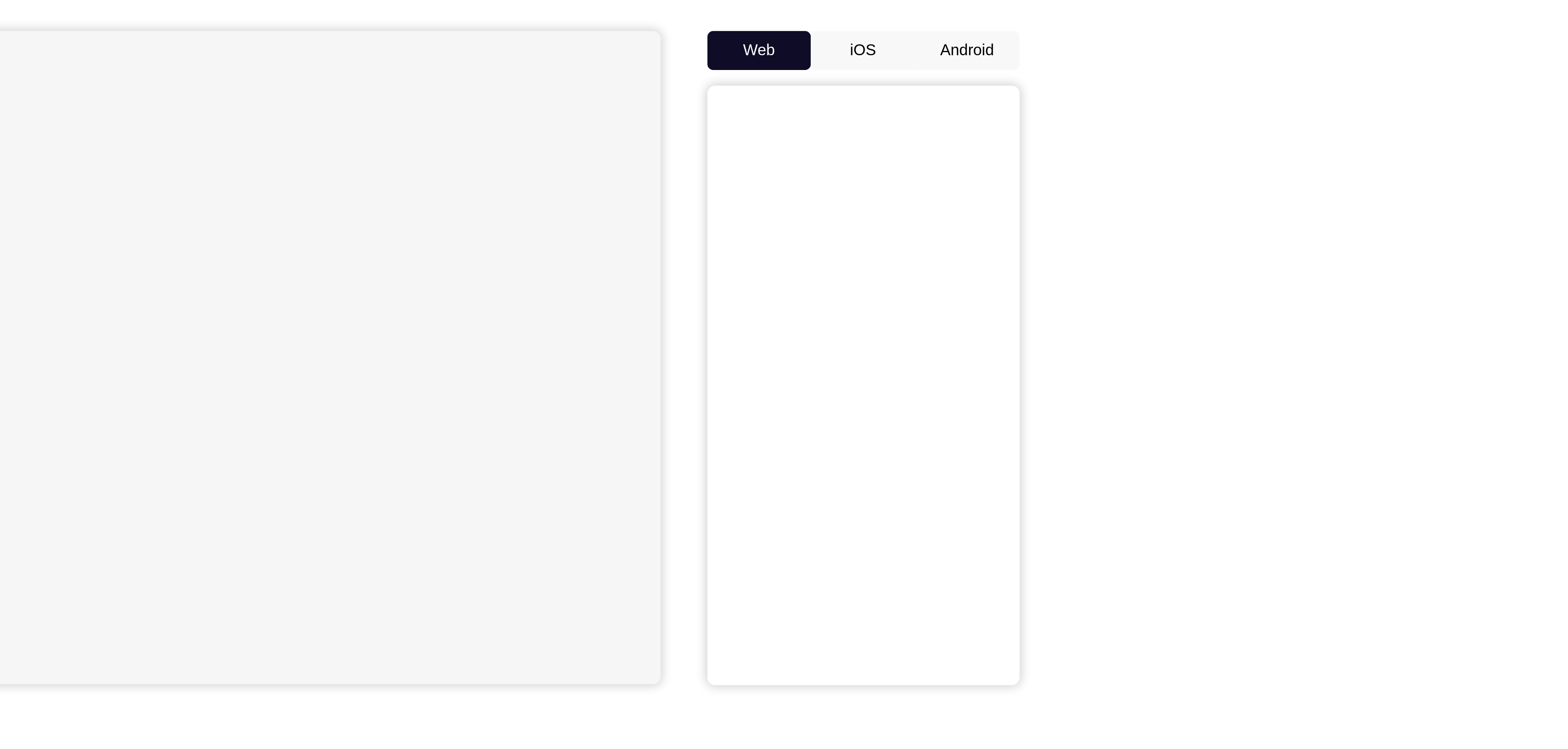
click at [971, 110] on button "Android" at bounding box center [981, 109] width 41 height 16
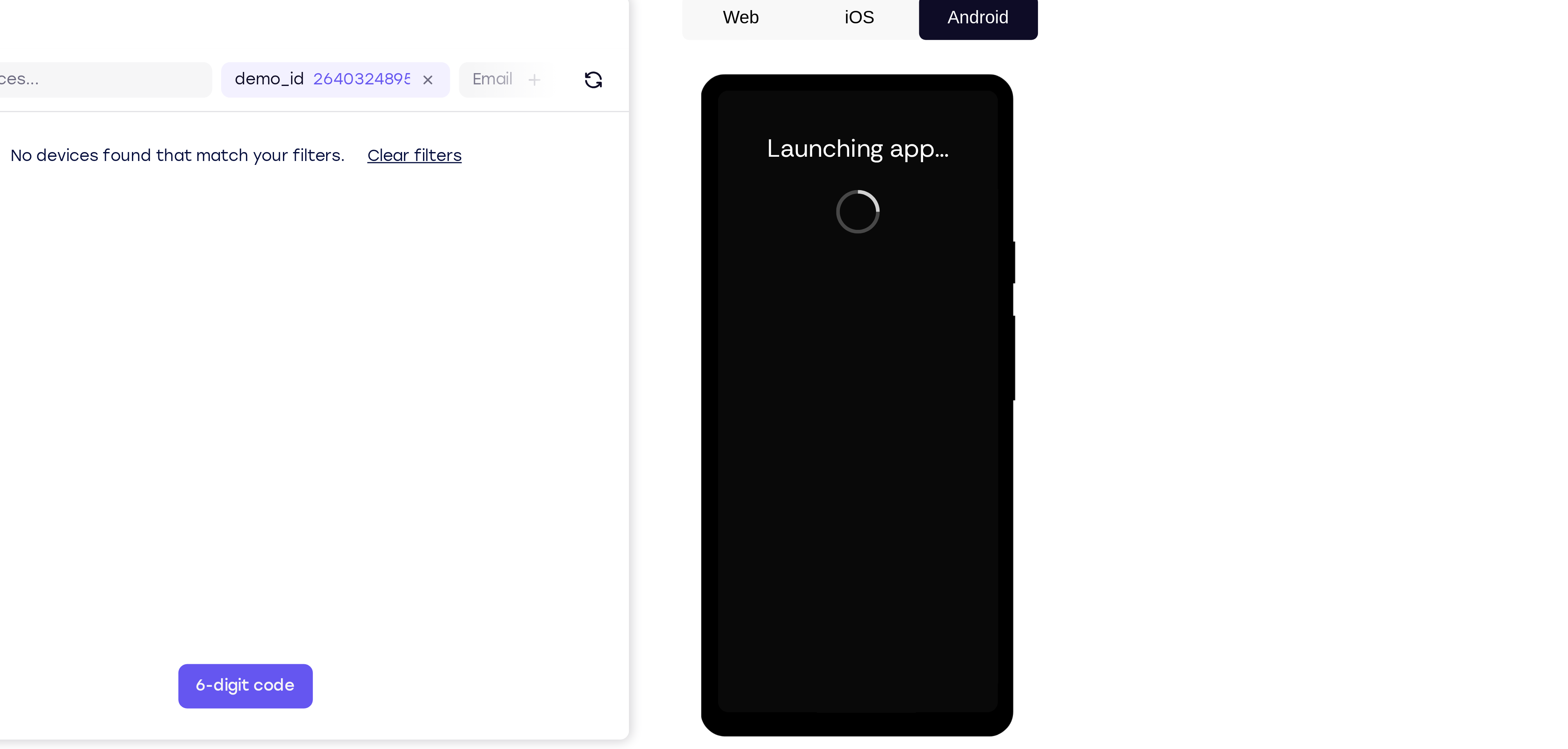
click at [755, 293] on div at bounding box center [755, 189] width 98 height 218
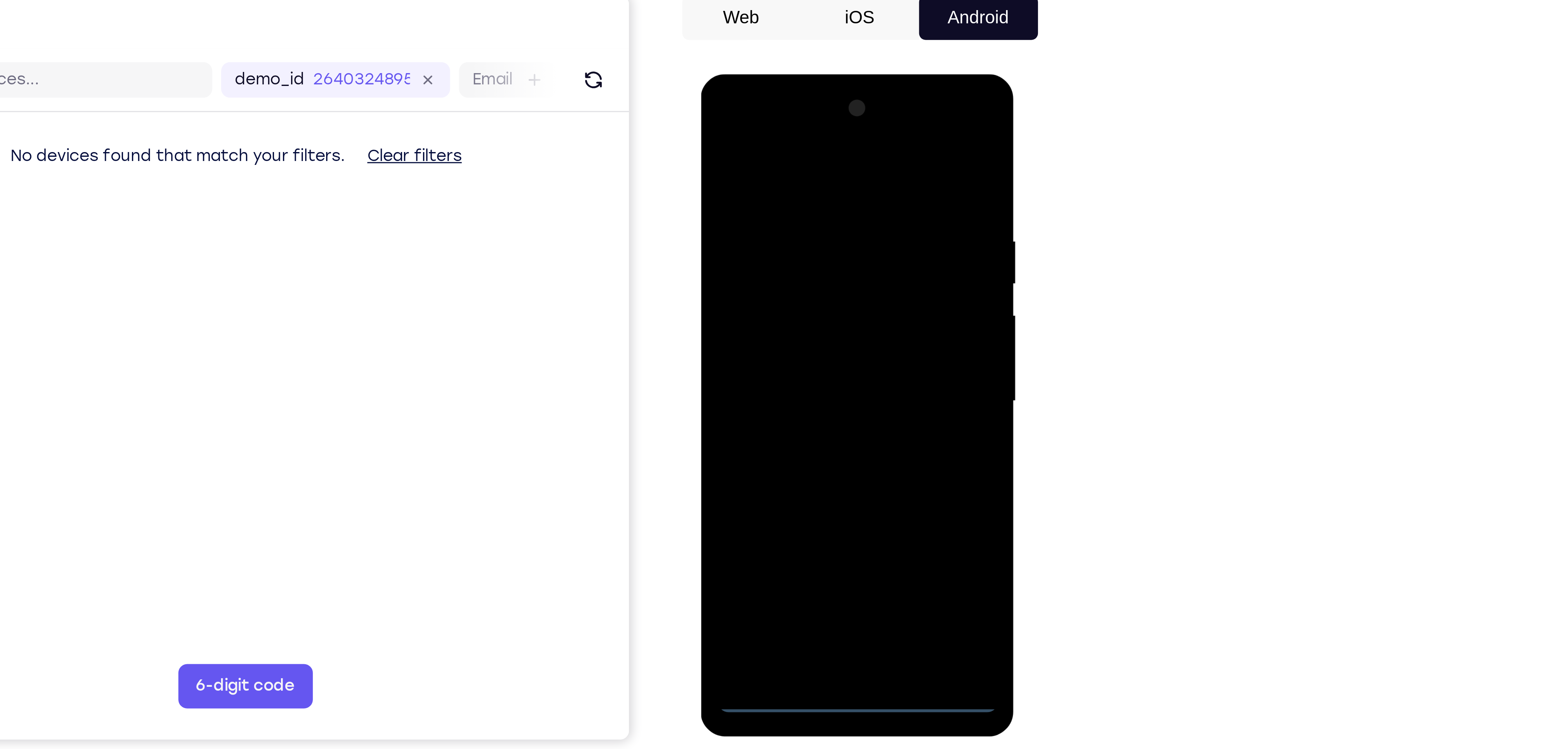
click at [755, 293] on div at bounding box center [755, 189] width 98 height 218
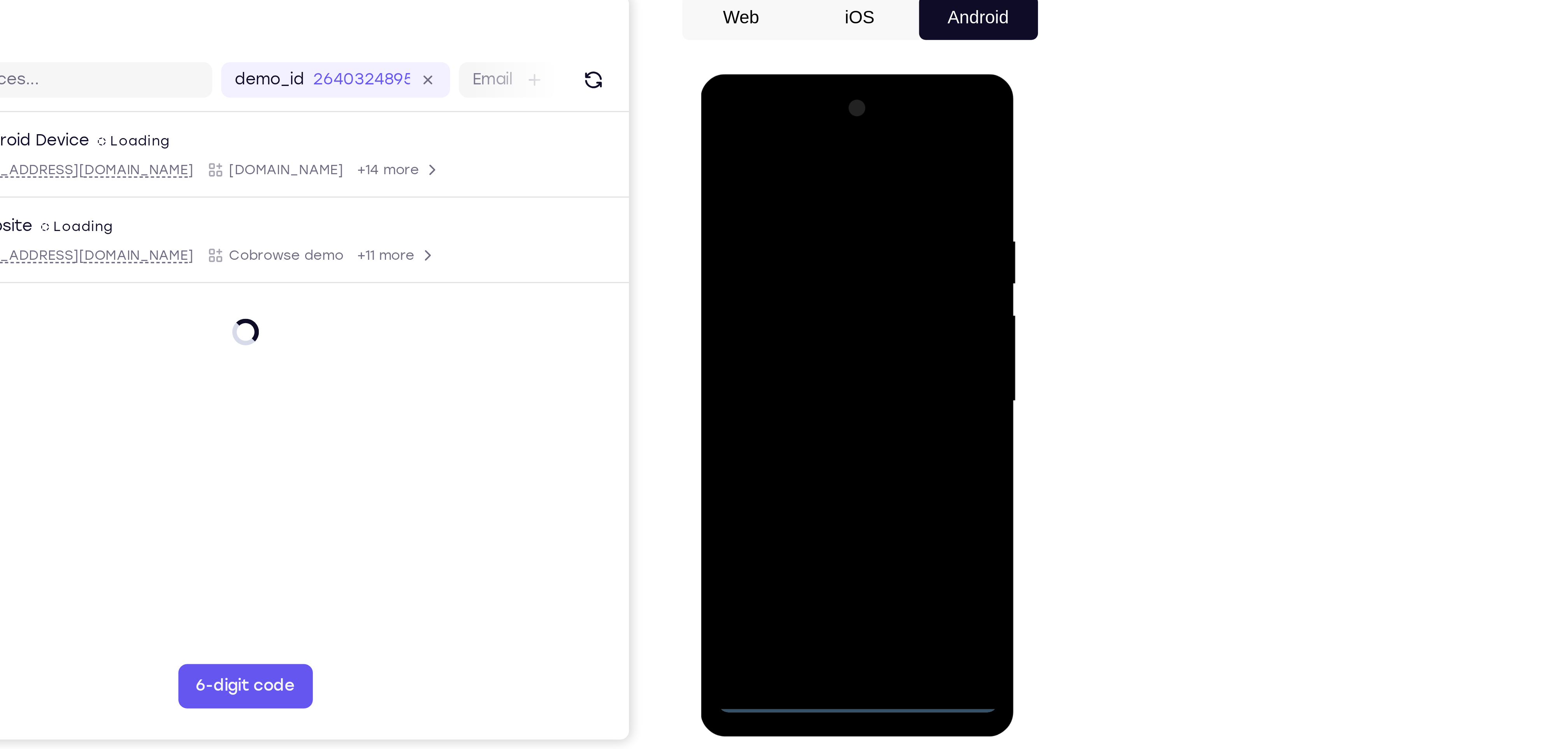
click at [783, 254] on div at bounding box center [755, 189] width 98 height 218
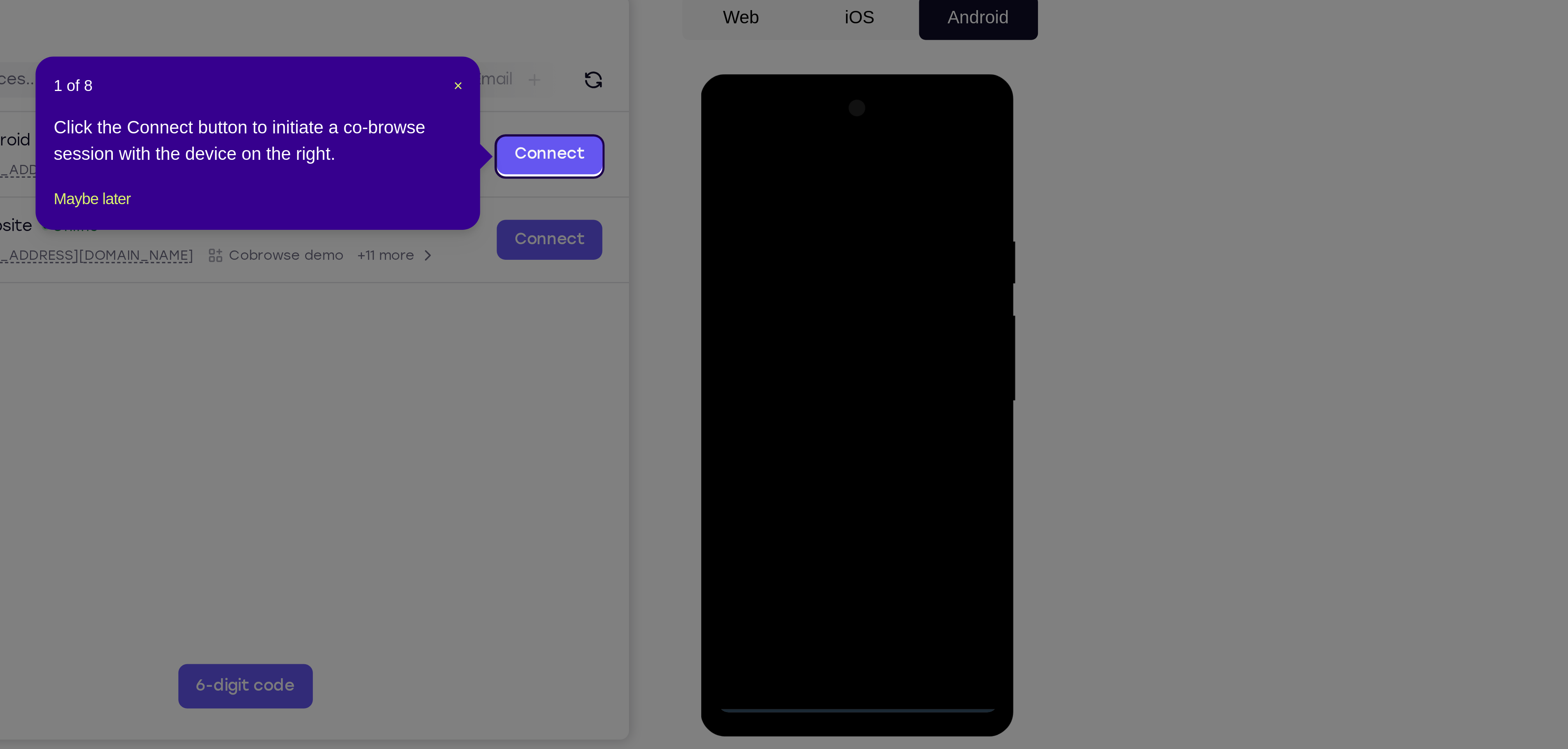
click at [908, 150] on icon at bounding box center [793, 374] width 1586 height 749
drag, startPoint x: 800, startPoint y: 131, endPoint x: 241, endPoint y: 37, distance: 566.8
click at [800, 131] on span "×" at bounding box center [799, 133] width 3 height 6
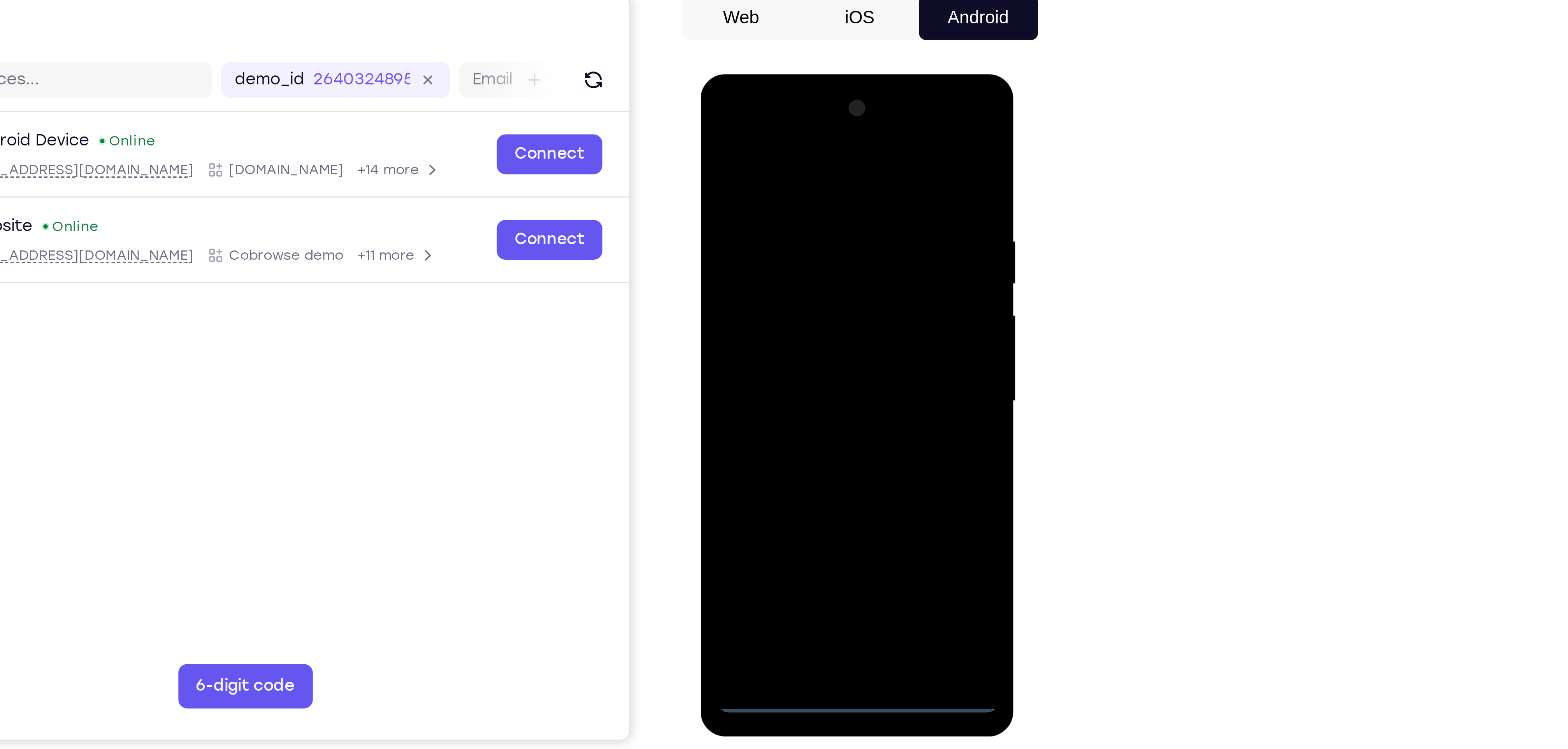
click at [724, 94] on div at bounding box center [755, 189] width 98 height 218
click at [790, 187] on div at bounding box center [755, 189] width 98 height 218
click at [755, 259] on div at bounding box center [755, 189] width 98 height 218
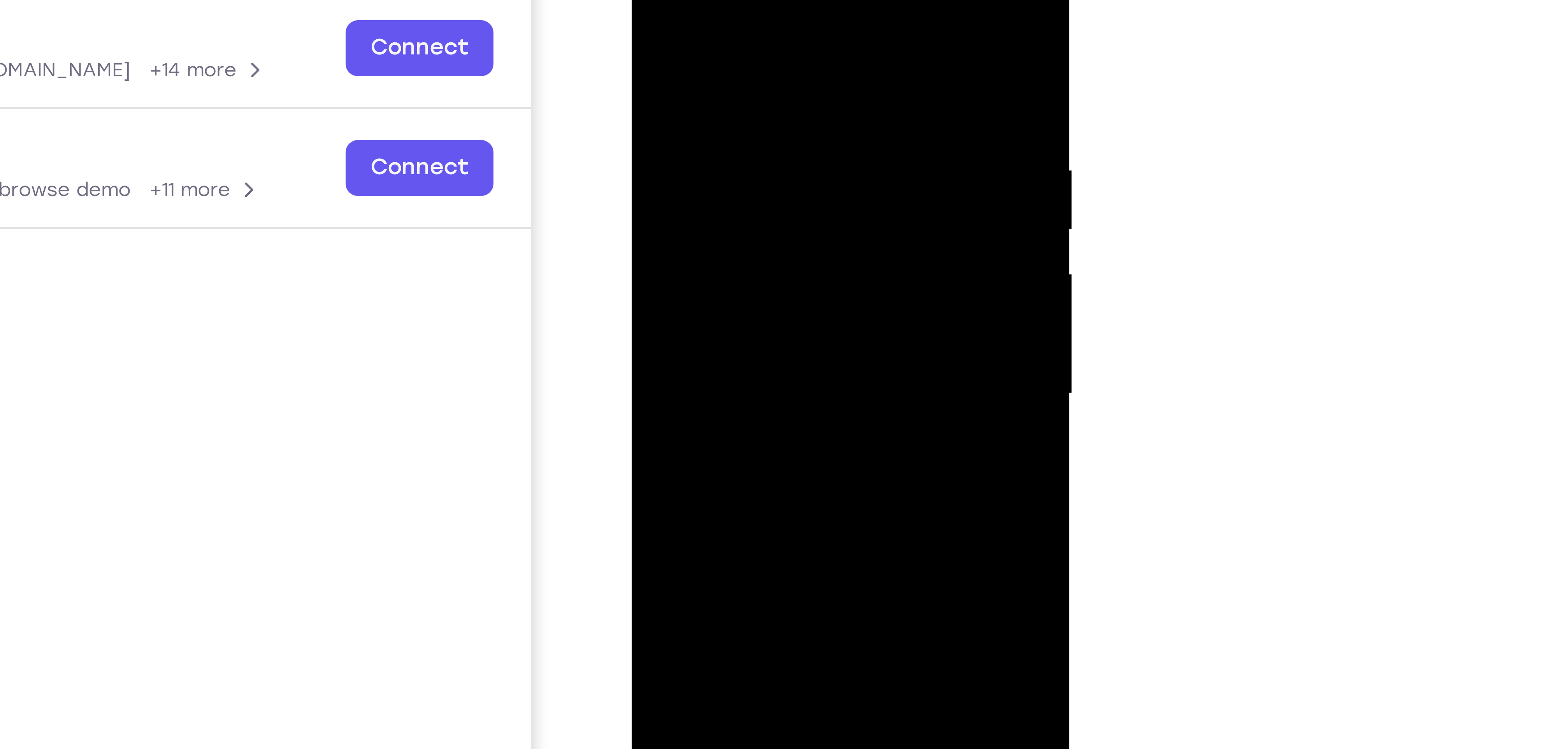
click at [679, 64] on div at bounding box center [687, 51] width 98 height 218
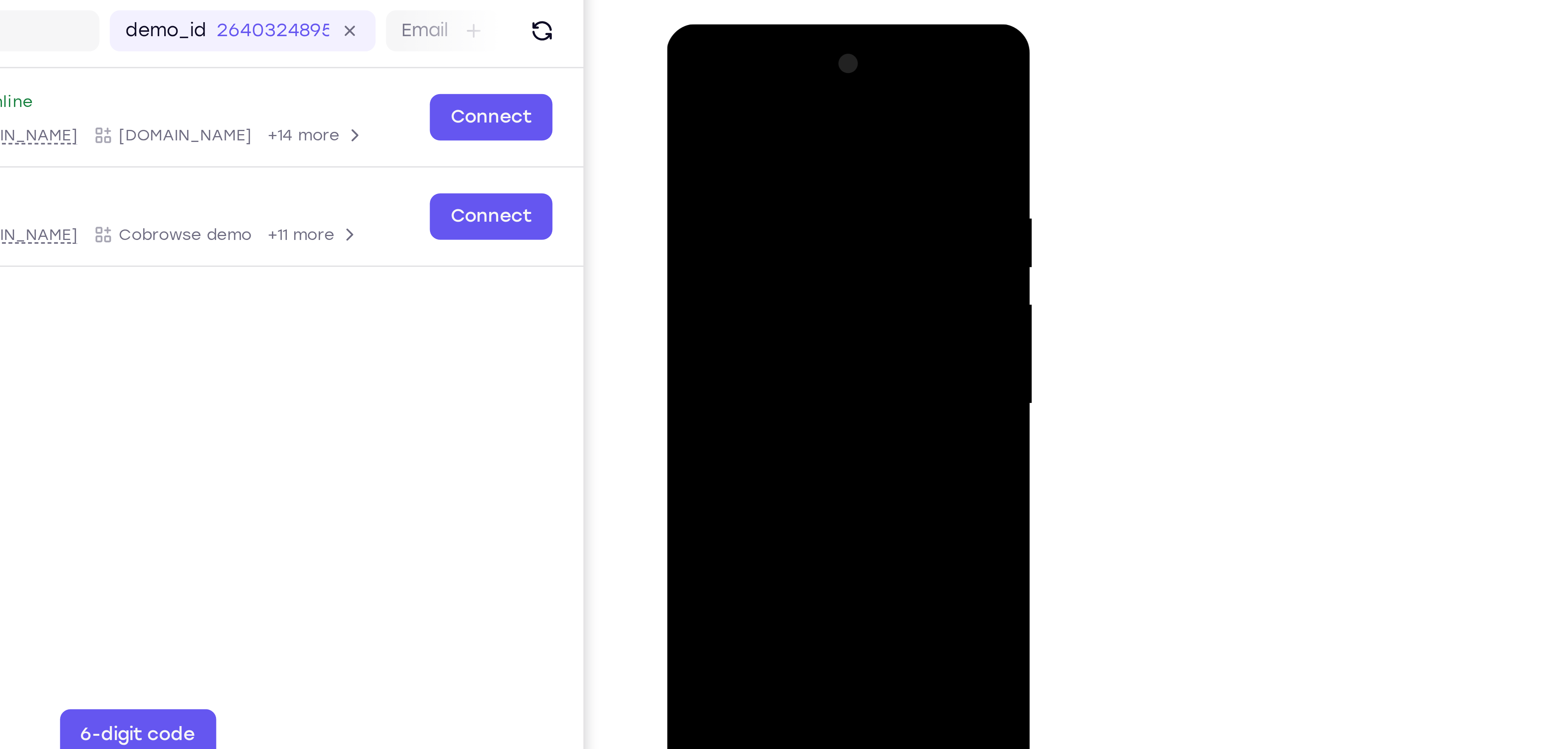
click at [719, 134] on div at bounding box center [721, 139] width 98 height 218
click at [713, 122] on div at bounding box center [721, 139] width 98 height 218
click at [702, 134] on div at bounding box center [721, 139] width 98 height 218
click at [693, 139] on div at bounding box center [721, 139] width 98 height 218
click at [761, 146] on div at bounding box center [721, 139] width 98 height 218
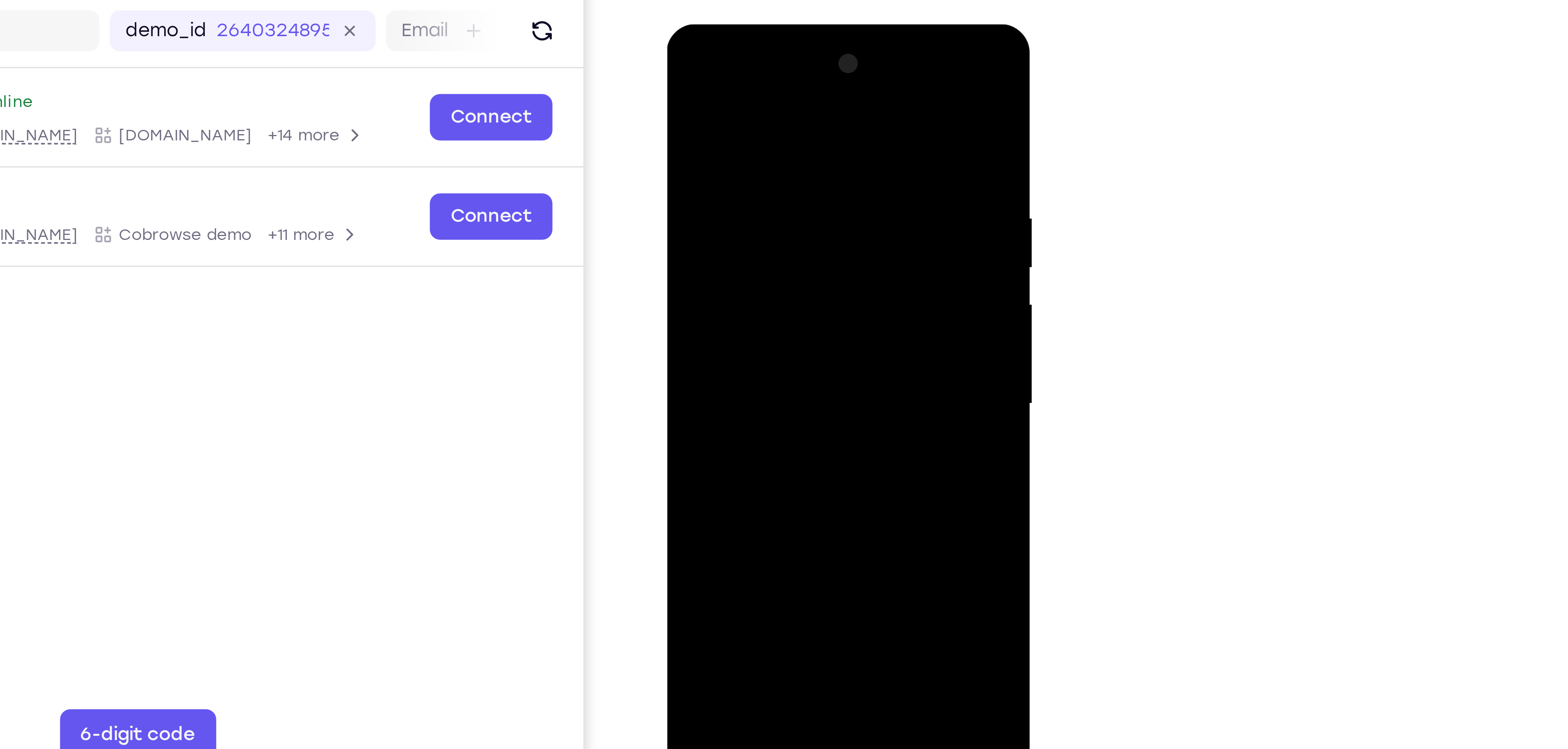
click at [756, 161] on div at bounding box center [721, 139] width 98 height 218
click at [757, 138] on div at bounding box center [721, 139] width 98 height 218
click at [743, 168] on div at bounding box center [721, 139] width 98 height 218
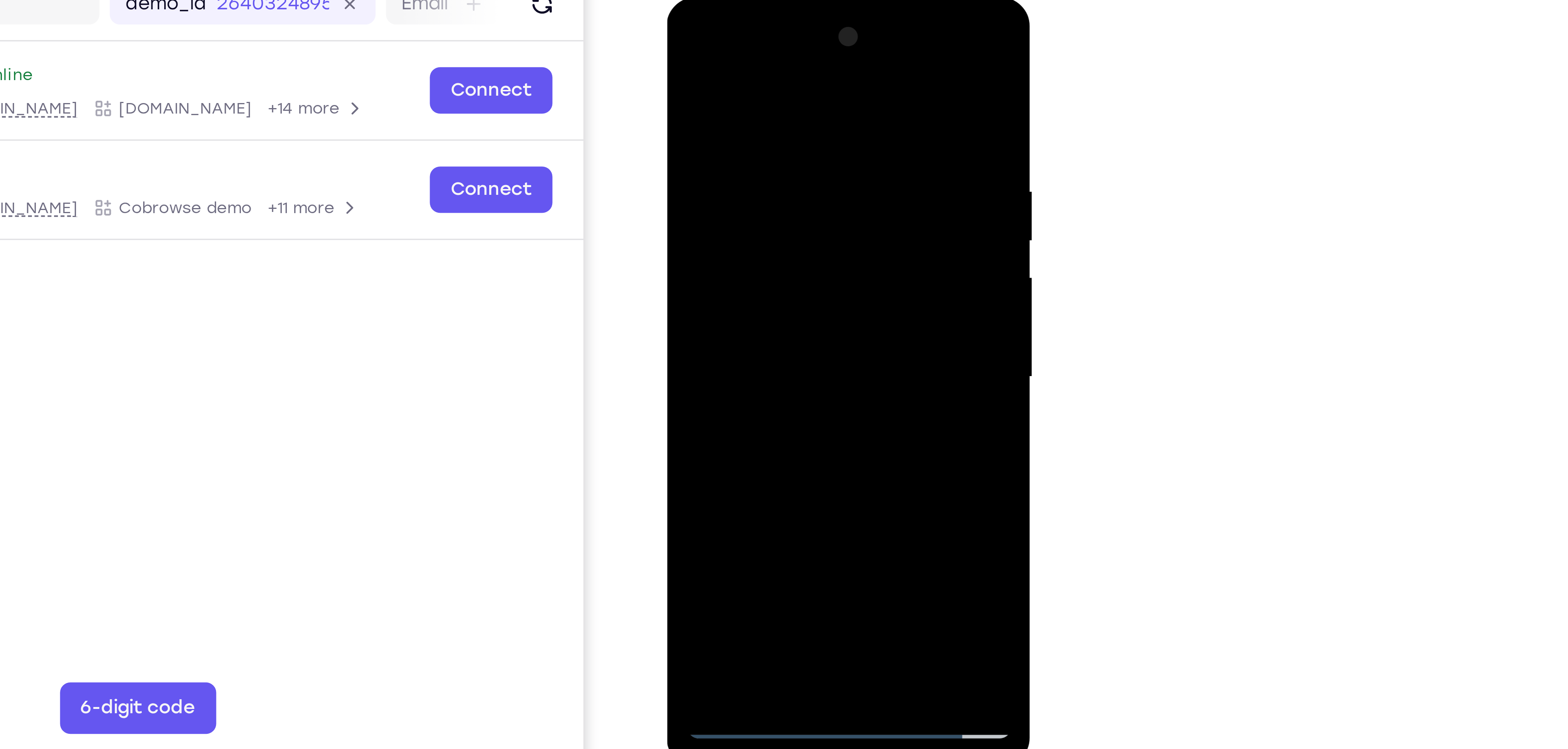
click at [754, 34] on div at bounding box center [721, 113] width 98 height 218
click at [762, 42] on div at bounding box center [721, 113] width 98 height 218
click at [712, 50] on div at bounding box center [721, 113] width 98 height 218
click at [685, 91] on div at bounding box center [721, 113] width 98 height 218
click at [763, 35] on div at bounding box center [721, 113] width 98 height 218
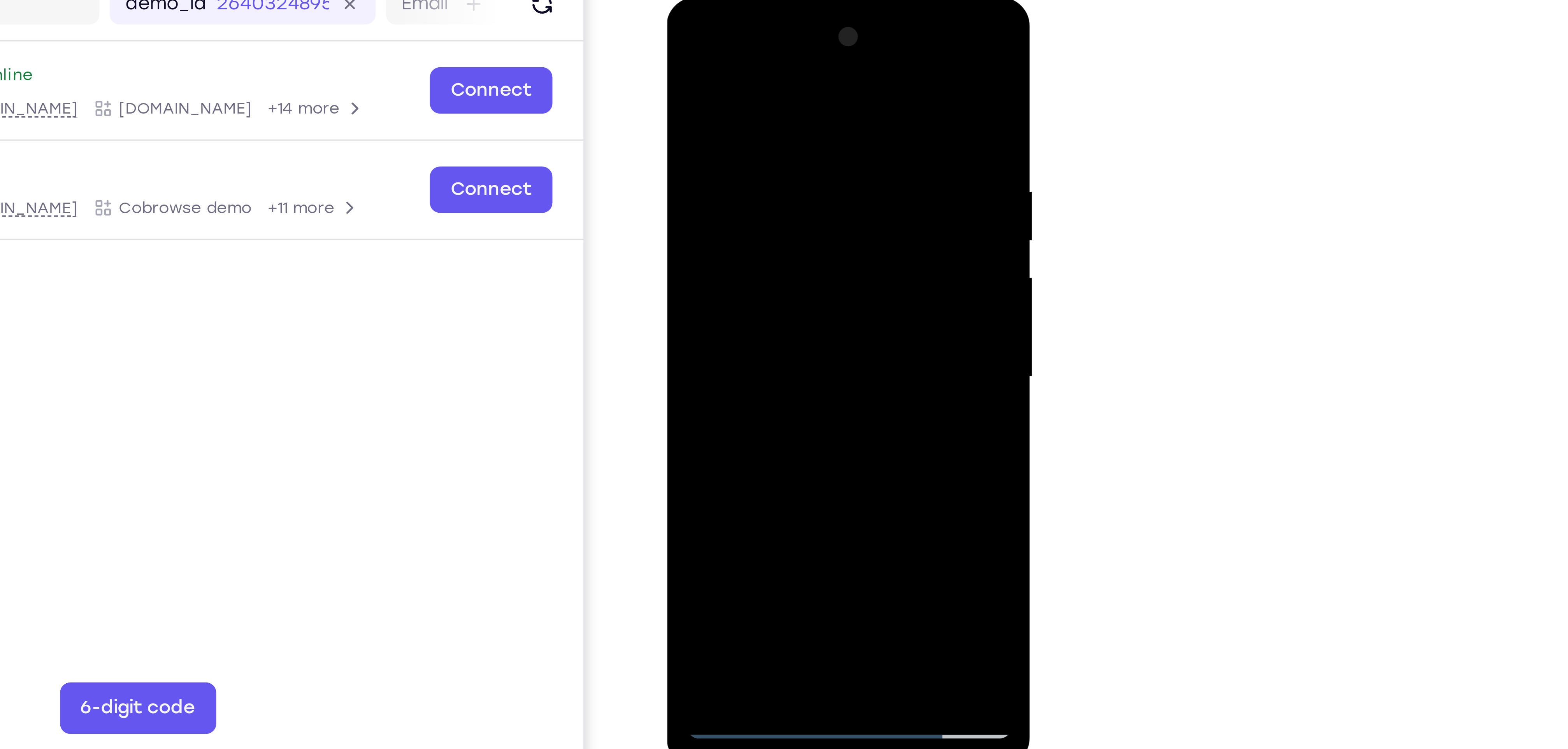
click at [737, 49] on div at bounding box center [721, 113] width 98 height 218
click at [761, 36] on div at bounding box center [721, 113] width 98 height 218
click at [762, 35] on div at bounding box center [721, 113] width 98 height 218
click at [756, 206] on div at bounding box center [721, 113] width 98 height 218
click at [744, 58] on div at bounding box center [721, 113] width 98 height 218
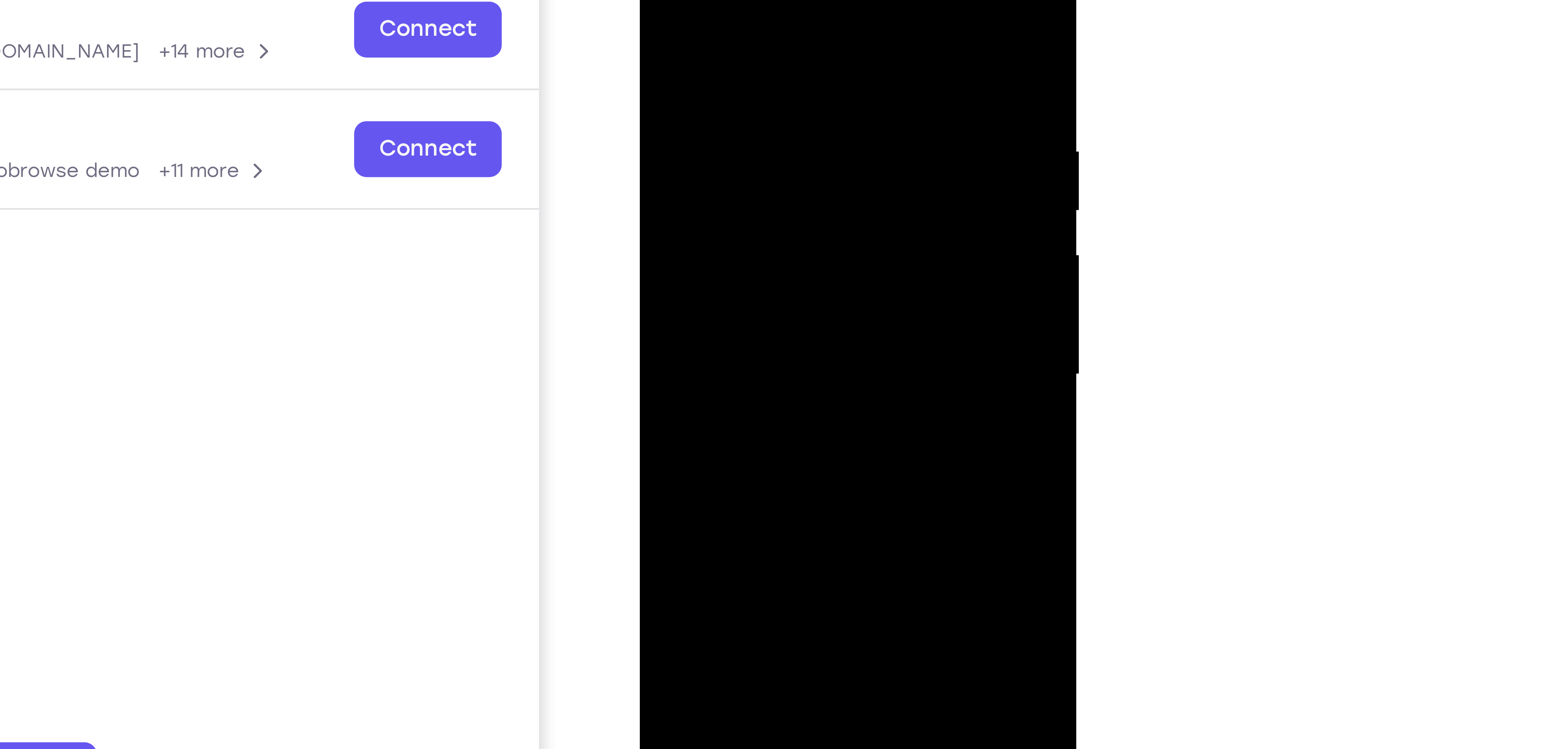
click at [698, 29] on div at bounding box center [695, 33] width 98 height 218
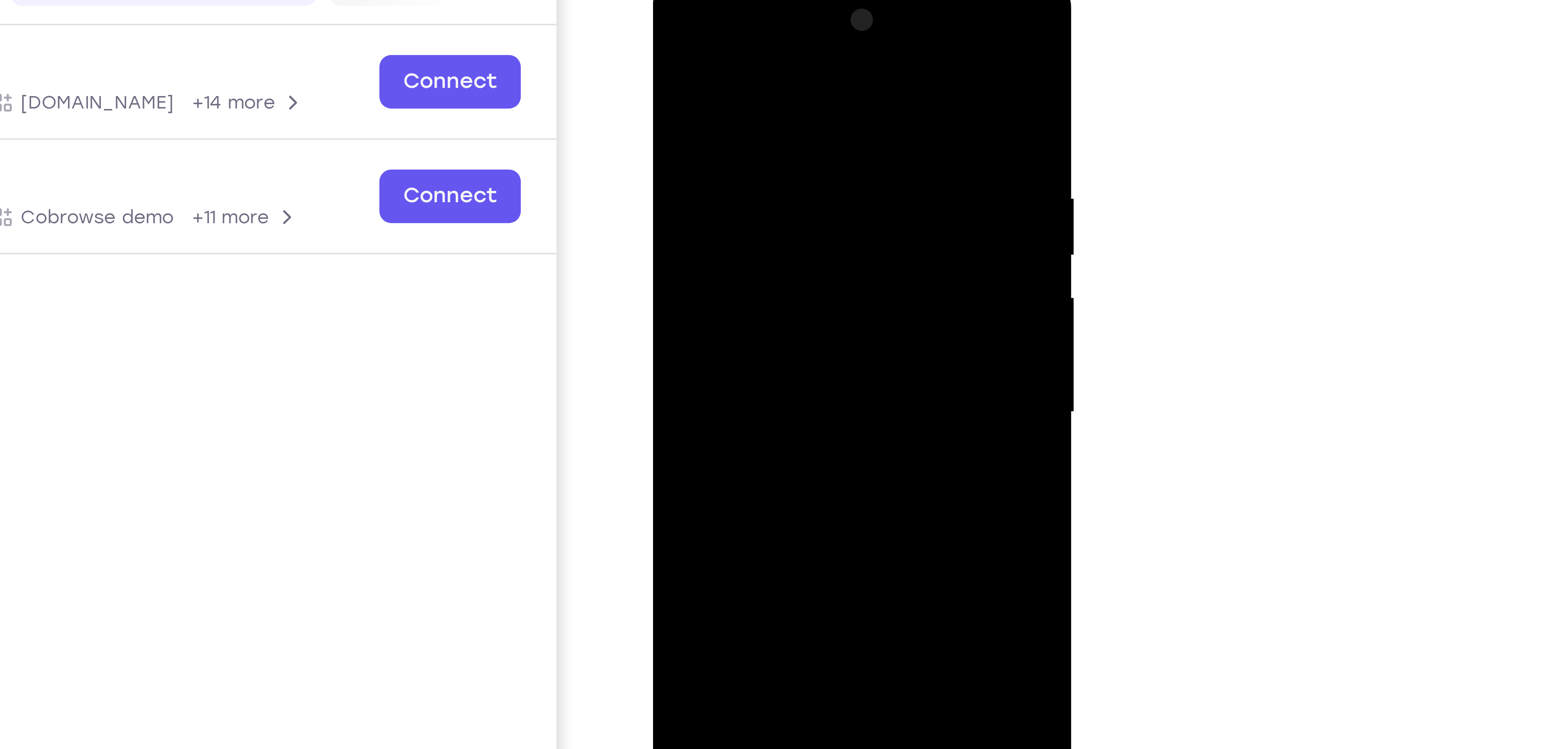
click at [664, 36] on div at bounding box center [708, 89] width 98 height 218
click at [748, 36] on div at bounding box center [708, 89] width 98 height 218
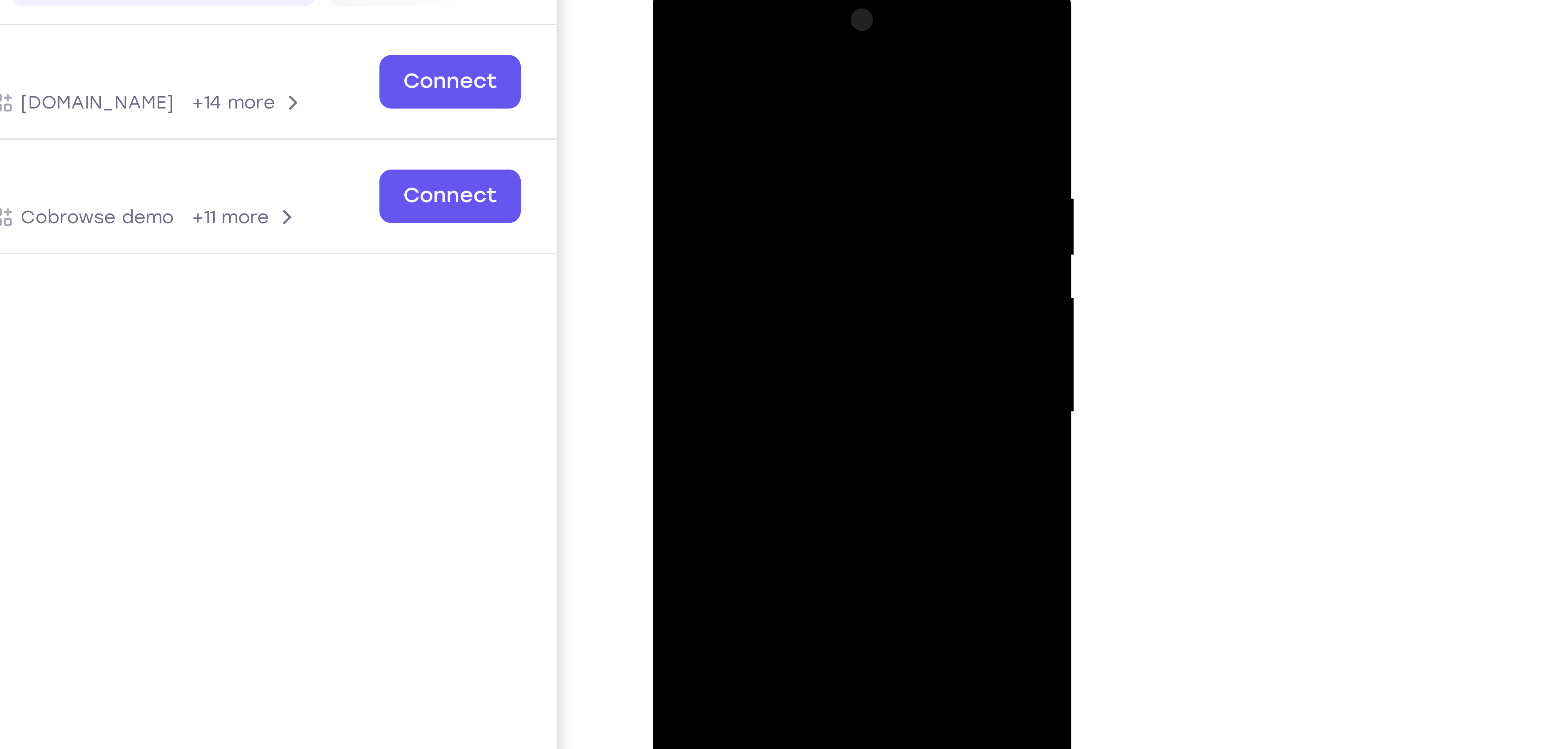
click at [752, 0] on div at bounding box center [708, 89] width 98 height 218
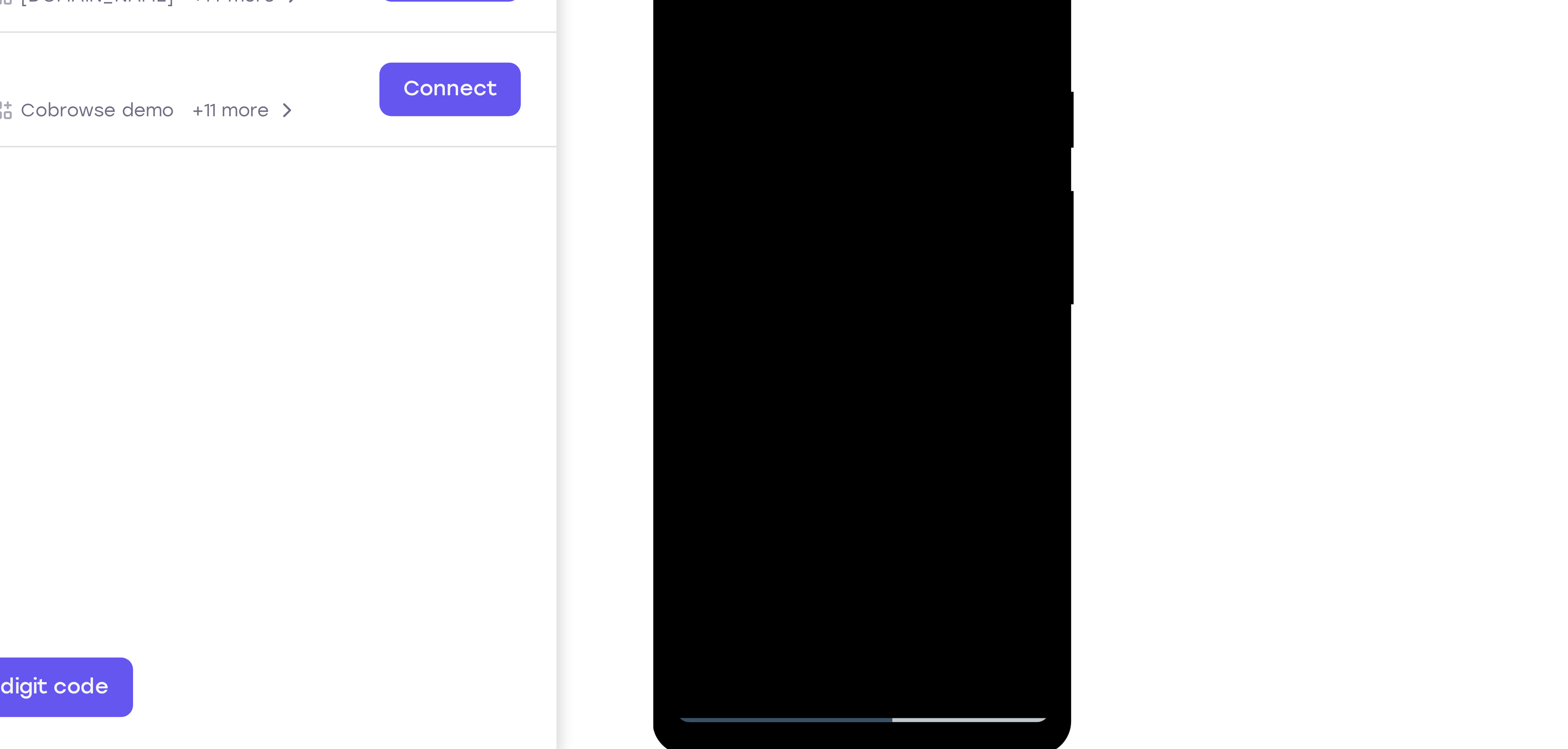
drag, startPoint x: 710, startPoint y: 35, endPoint x: 714, endPoint y: 23, distance: 12.6
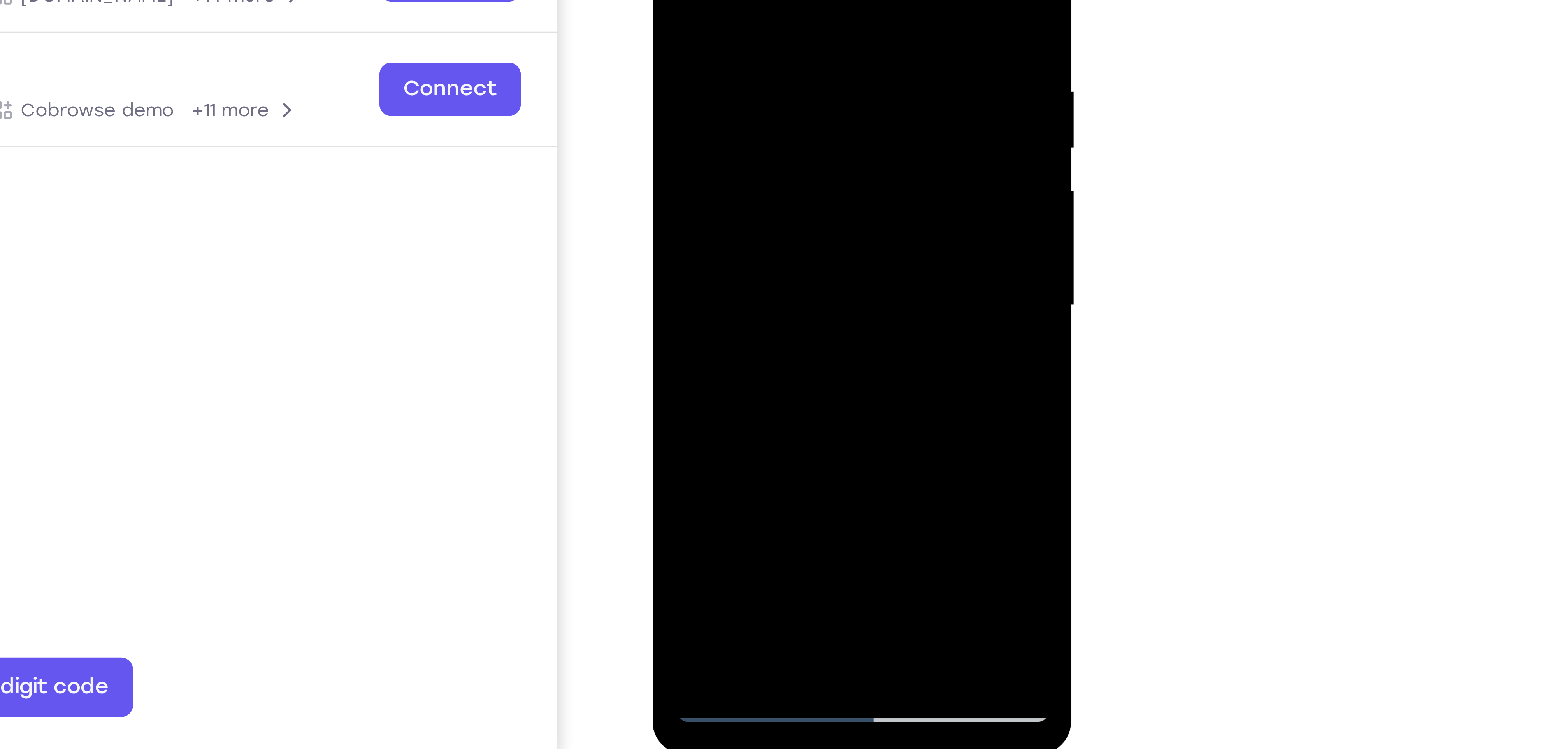
drag, startPoint x: 737, startPoint y: -40, endPoint x: 746, endPoint y: 58, distance: 98.4
drag, startPoint x: 732, startPoint y: -52, endPoint x: 737, endPoint y: 50, distance: 102.1
drag, startPoint x: 718, startPoint y: -72, endPoint x: 739, endPoint y: 35, distance: 109.0
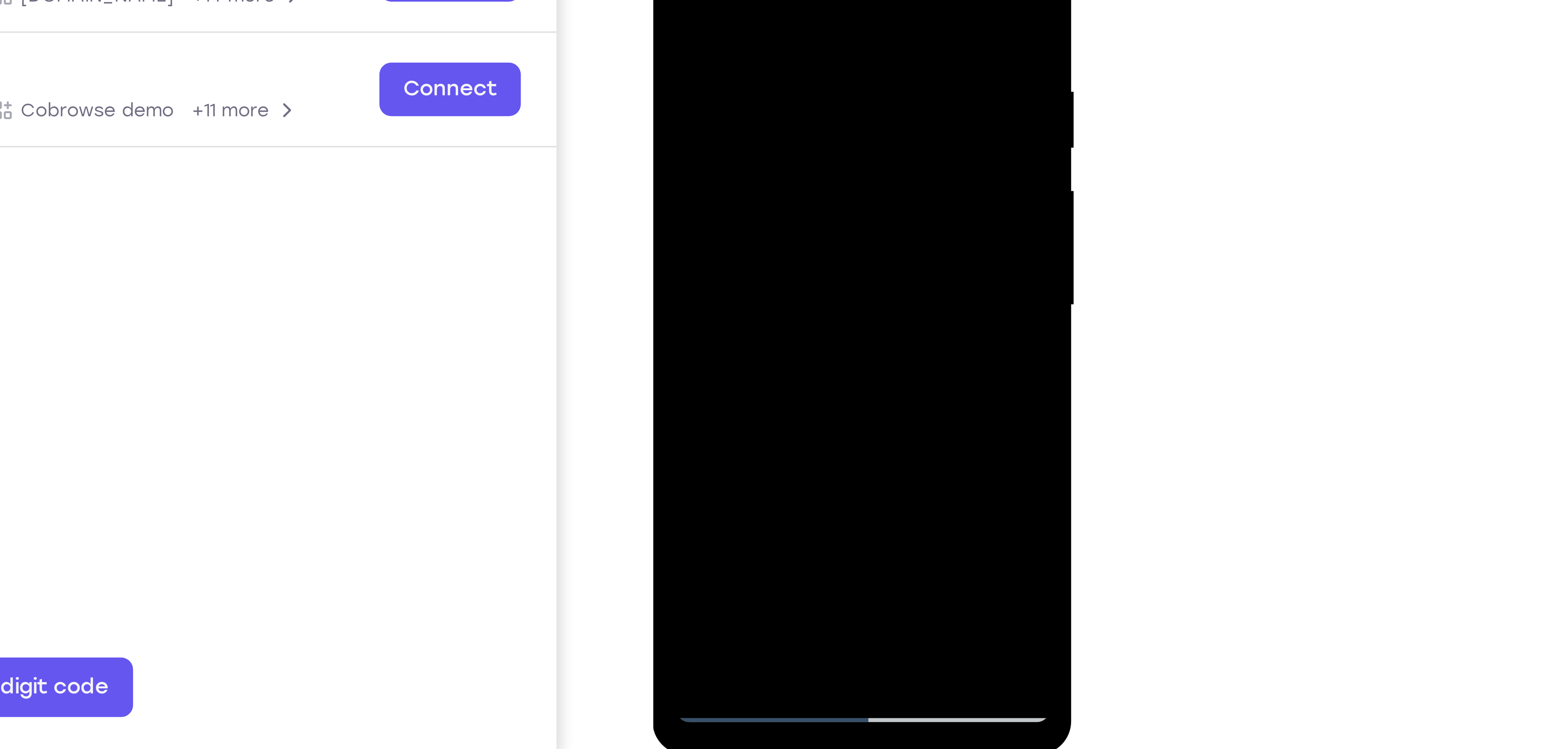
drag, startPoint x: 709, startPoint y: 19, endPoint x: 719, endPoint y: -13, distance: 33.5
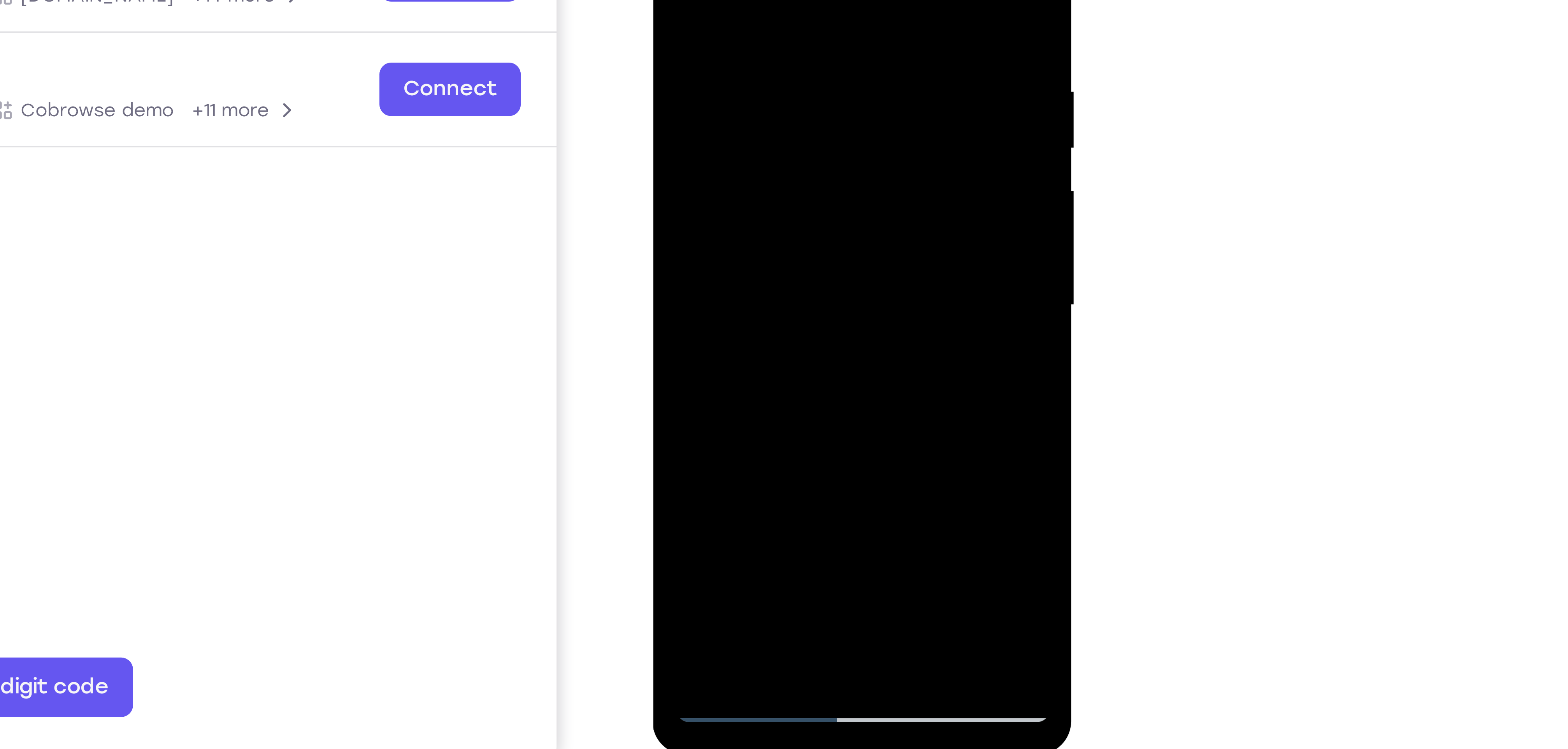
drag, startPoint x: 738, startPoint y: 30, endPoint x: 744, endPoint y: -37, distance: 67.3
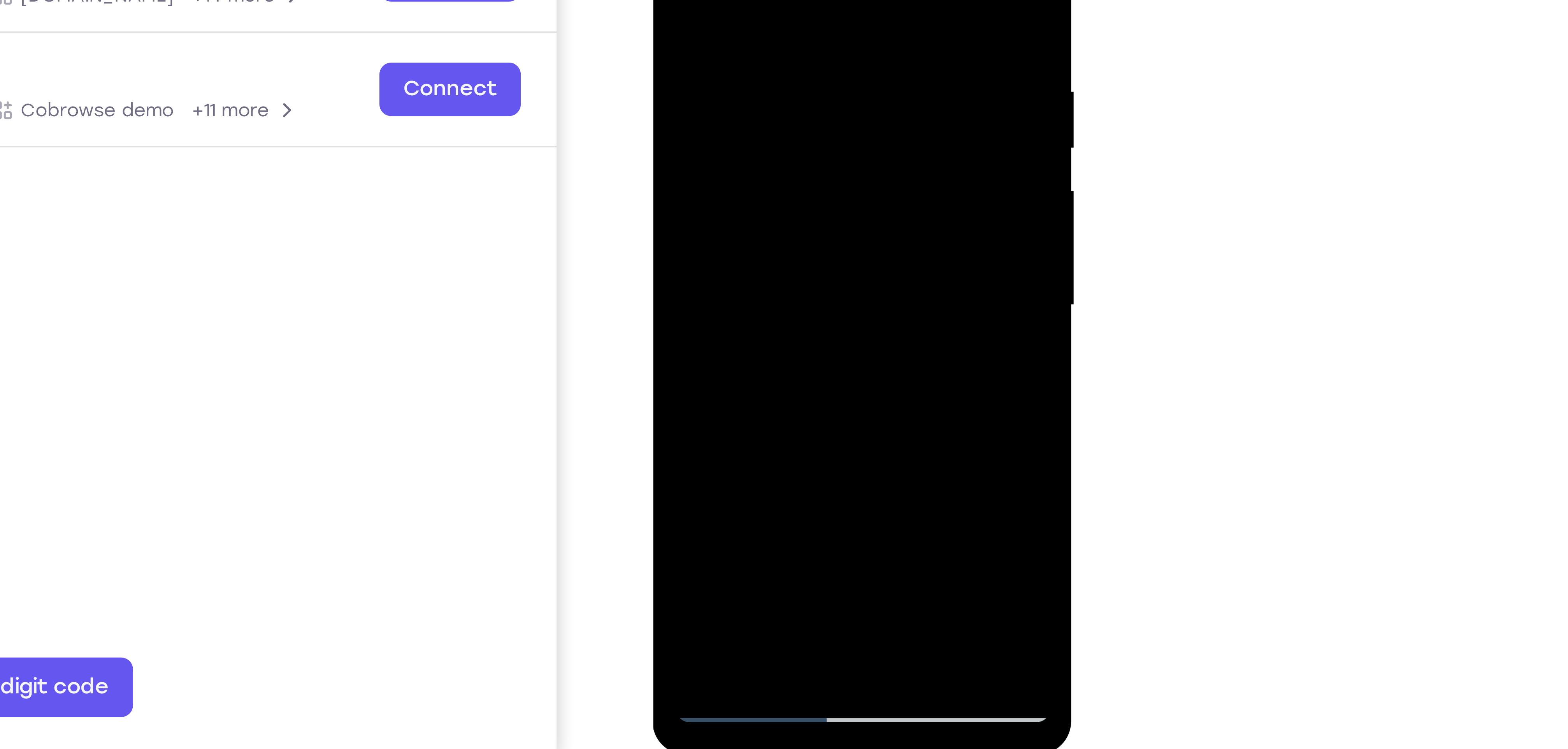
drag, startPoint x: 710, startPoint y: 19, endPoint x: 703, endPoint y: -47, distance: 66.4
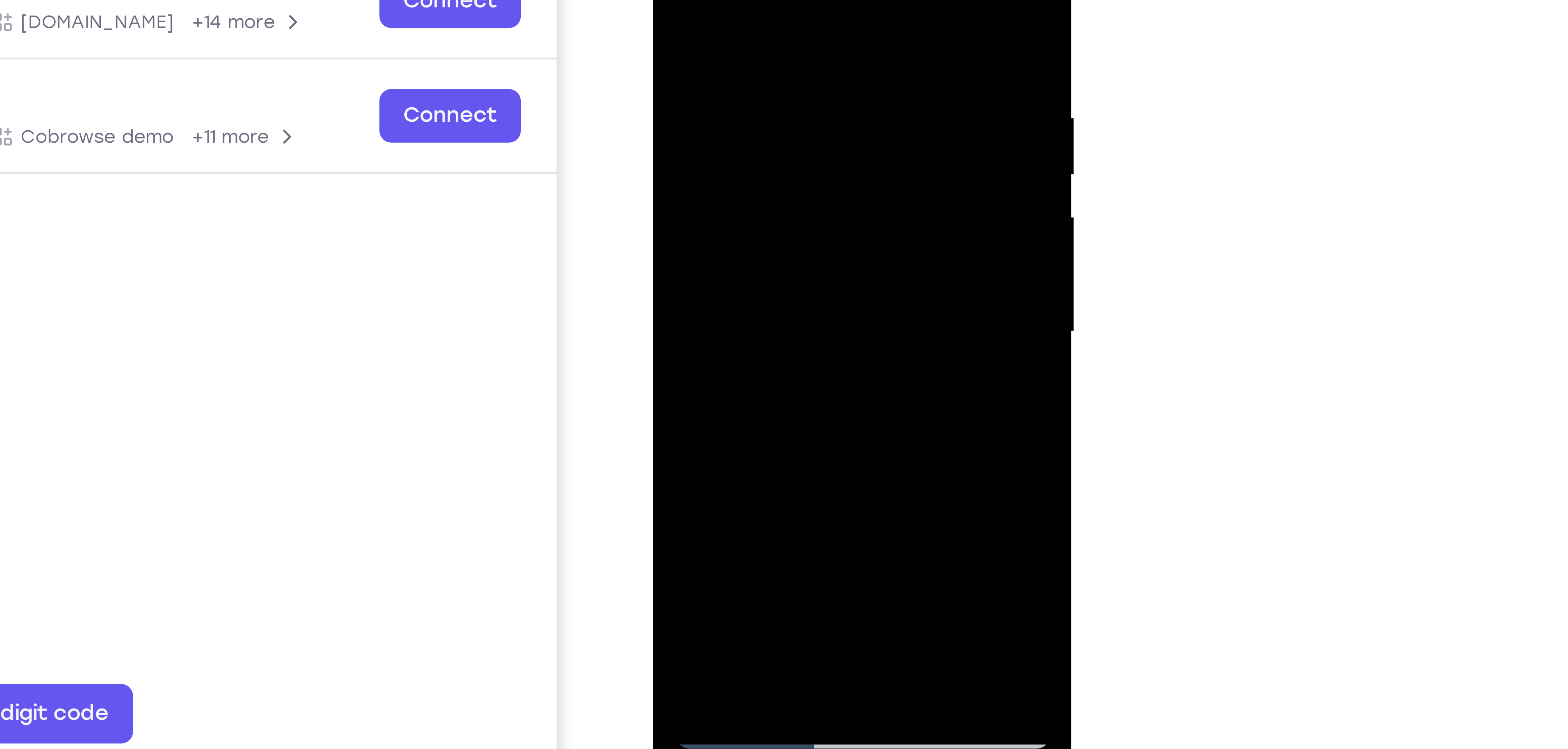
click at [752, 0] on div at bounding box center [708, 9] width 98 height 218
click at [751, 0] on div at bounding box center [708, 9] width 98 height 218
click at [751, 0] on div at bounding box center [708, 9] width 98 height 218
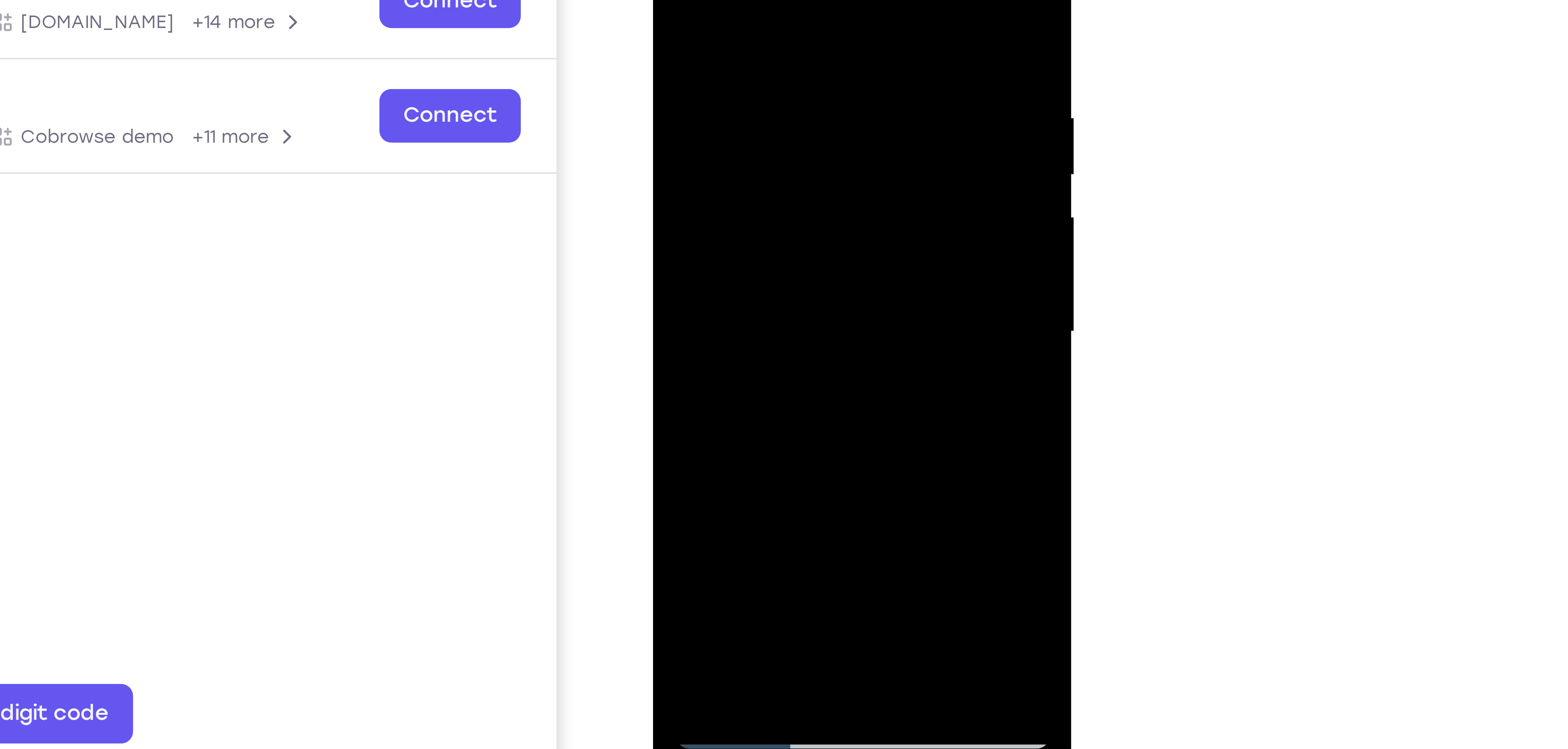
click at [751, 0] on div at bounding box center [708, 9] width 98 height 218
click at [673, 101] on div at bounding box center [708, 9] width 98 height 218
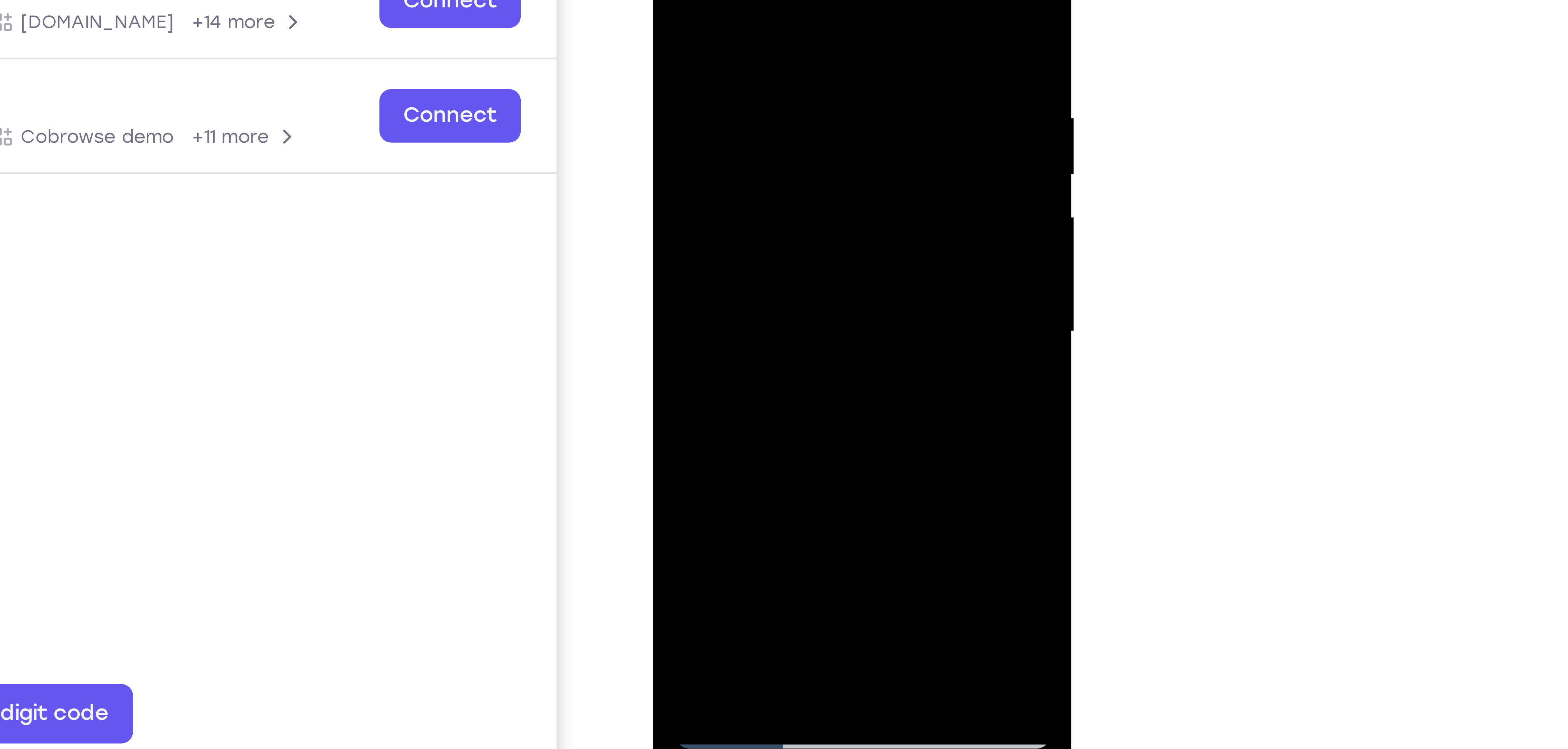
click at [673, 101] on div at bounding box center [708, 9] width 98 height 218
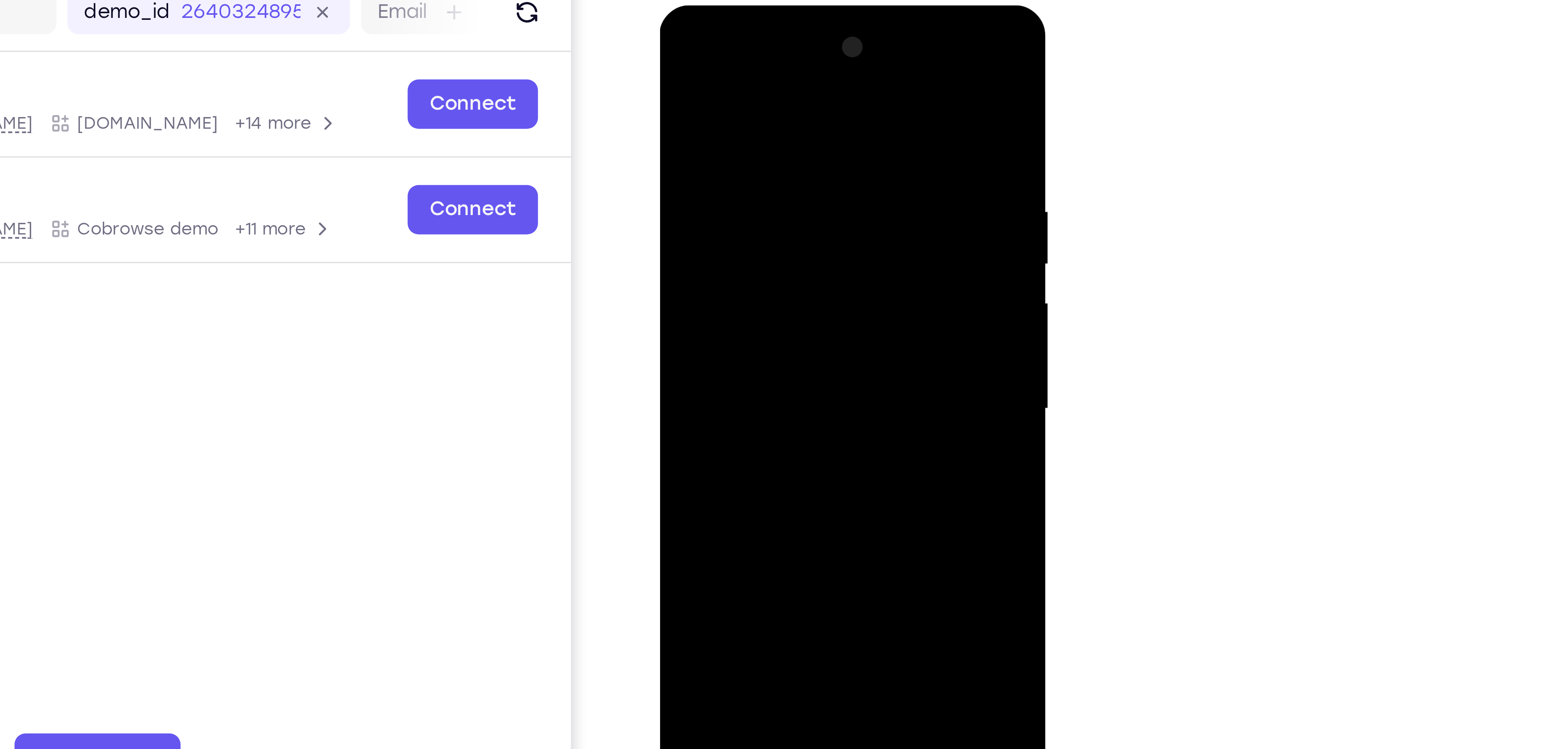
click at [748, 207] on div at bounding box center [714, 120] width 98 height 218
click at [668, 116] on div at bounding box center [714, 120] width 98 height 218
click at [755, 99] on div at bounding box center [714, 120] width 98 height 218
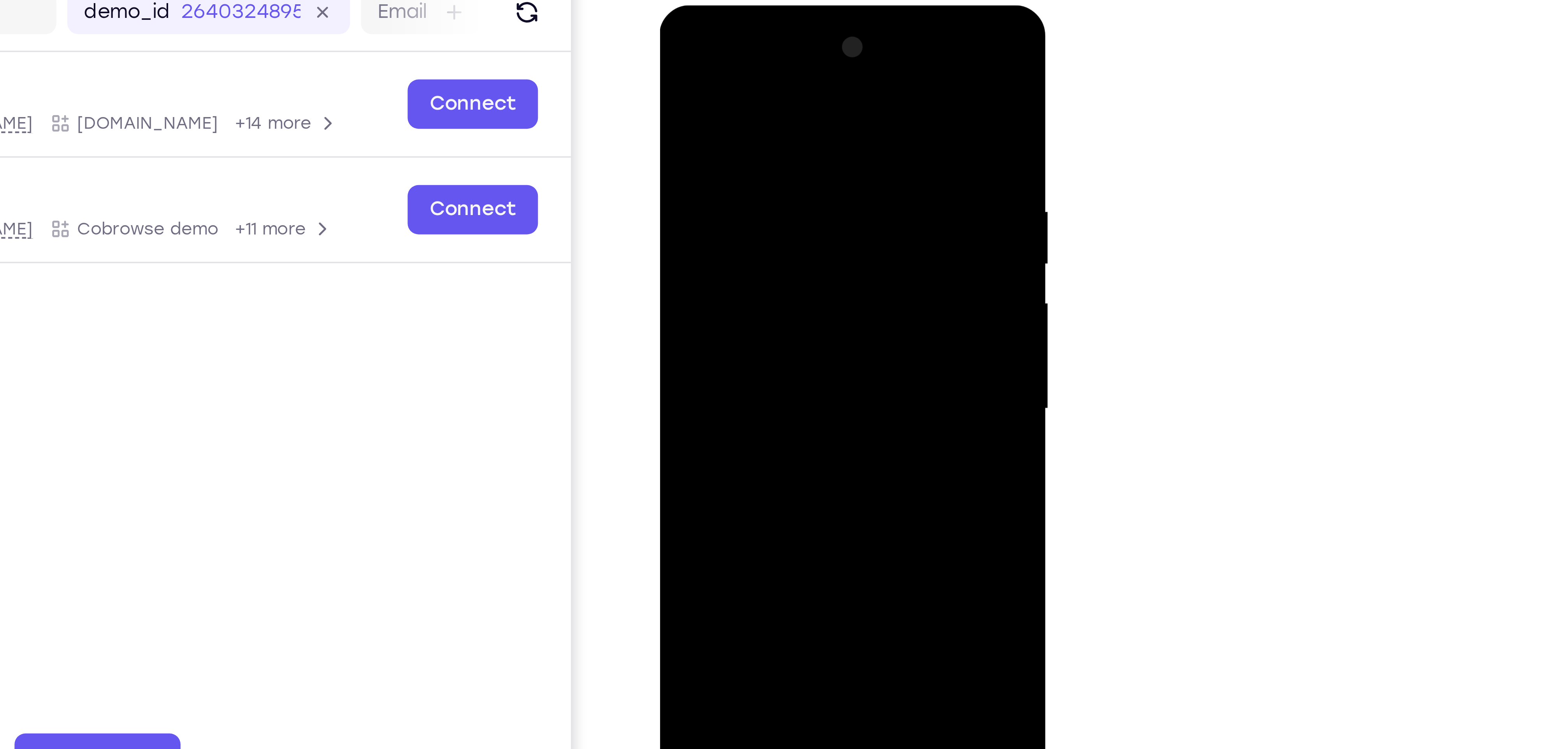
click at [755, 99] on div at bounding box center [714, 120] width 98 height 218
click at [757, 99] on div at bounding box center [714, 120] width 98 height 218
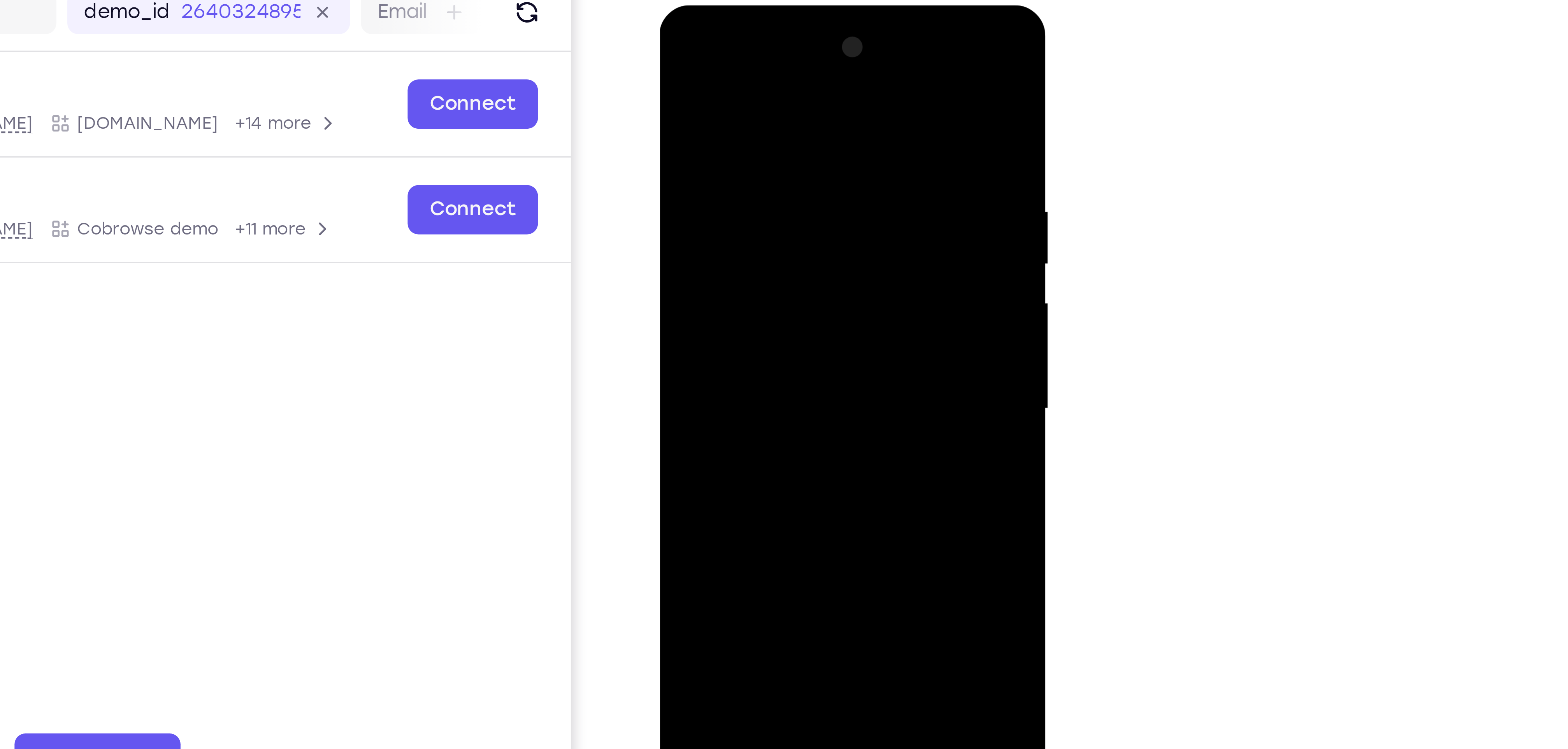
click at [757, 99] on div at bounding box center [714, 120] width 98 height 218
click at [679, 97] on div at bounding box center [714, 120] width 98 height 218
click at [757, 127] on div at bounding box center [714, 120] width 98 height 218
click at [668, 108] on div at bounding box center [714, 120] width 98 height 218
click at [757, 148] on div at bounding box center [714, 120] width 98 height 218
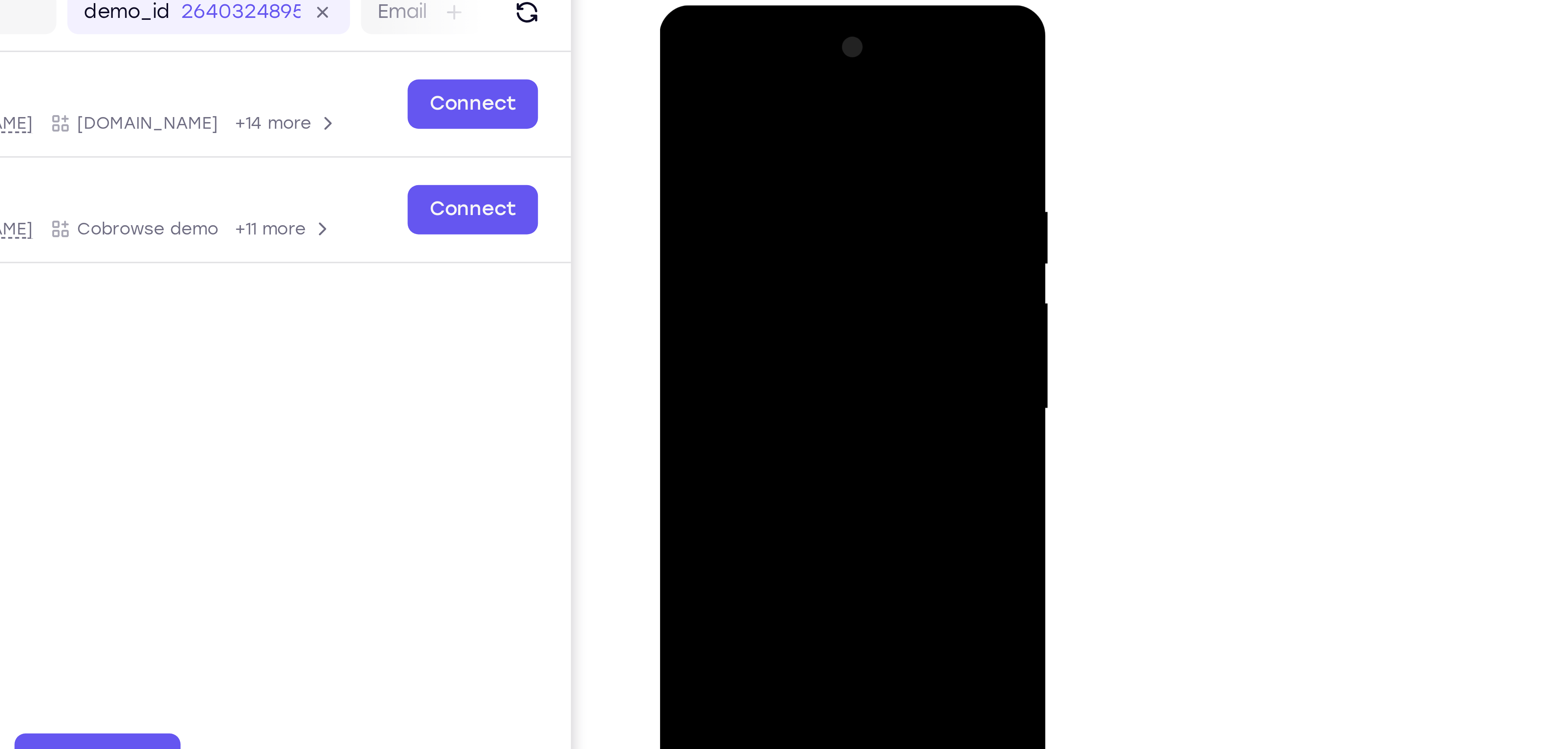
click at [757, 144] on div at bounding box center [714, 120] width 98 height 218
click at [676, 134] on div at bounding box center [714, 120] width 98 height 218
click at [758, 120] on div at bounding box center [714, 120] width 98 height 218
click at [759, 118] on div at bounding box center [714, 120] width 98 height 218
click at [673, 110] on div at bounding box center [714, 120] width 98 height 218
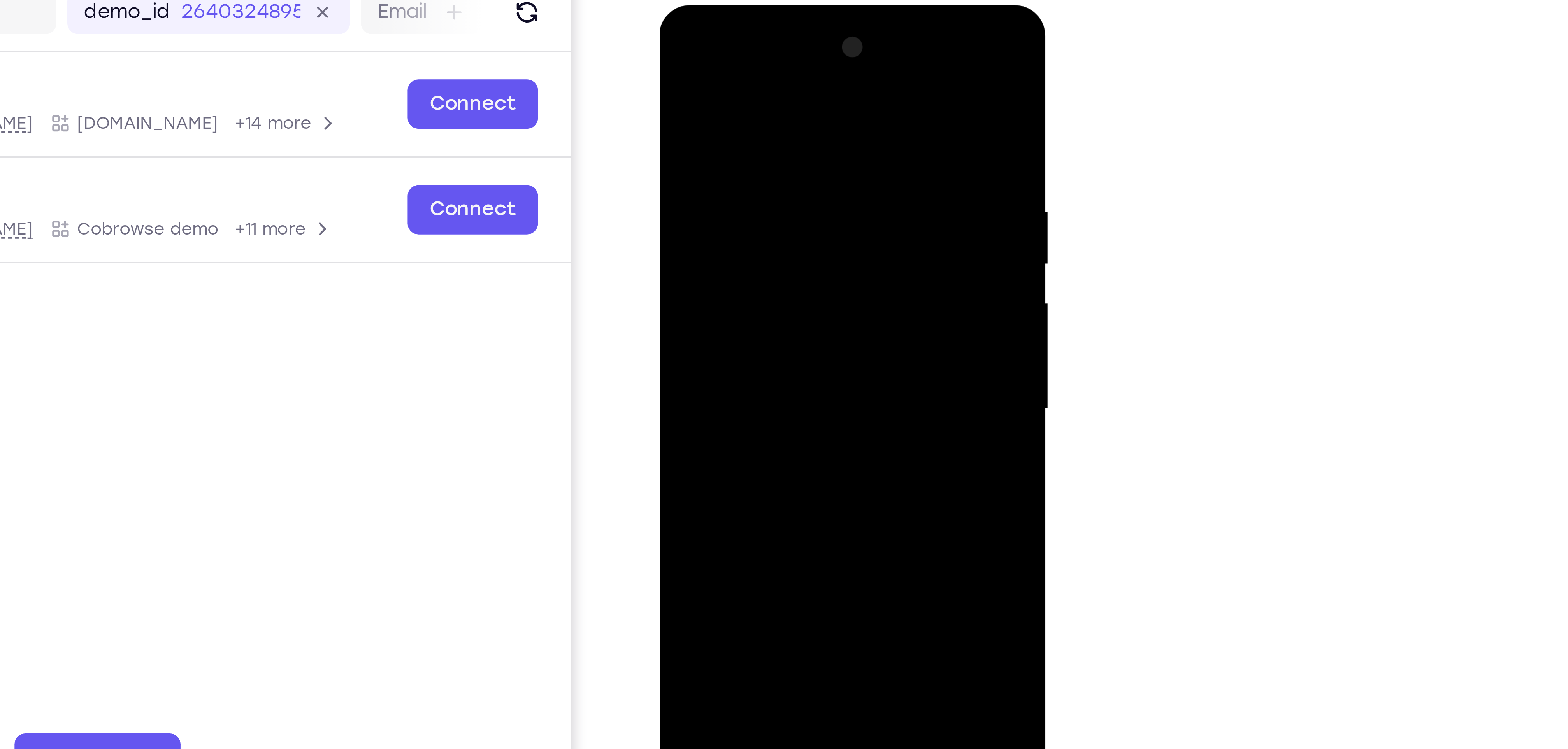
click at [757, 124] on div at bounding box center [714, 120] width 98 height 218
click at [676, 100] on div at bounding box center [714, 120] width 98 height 218
click at [753, 123] on div at bounding box center [714, 120] width 98 height 218
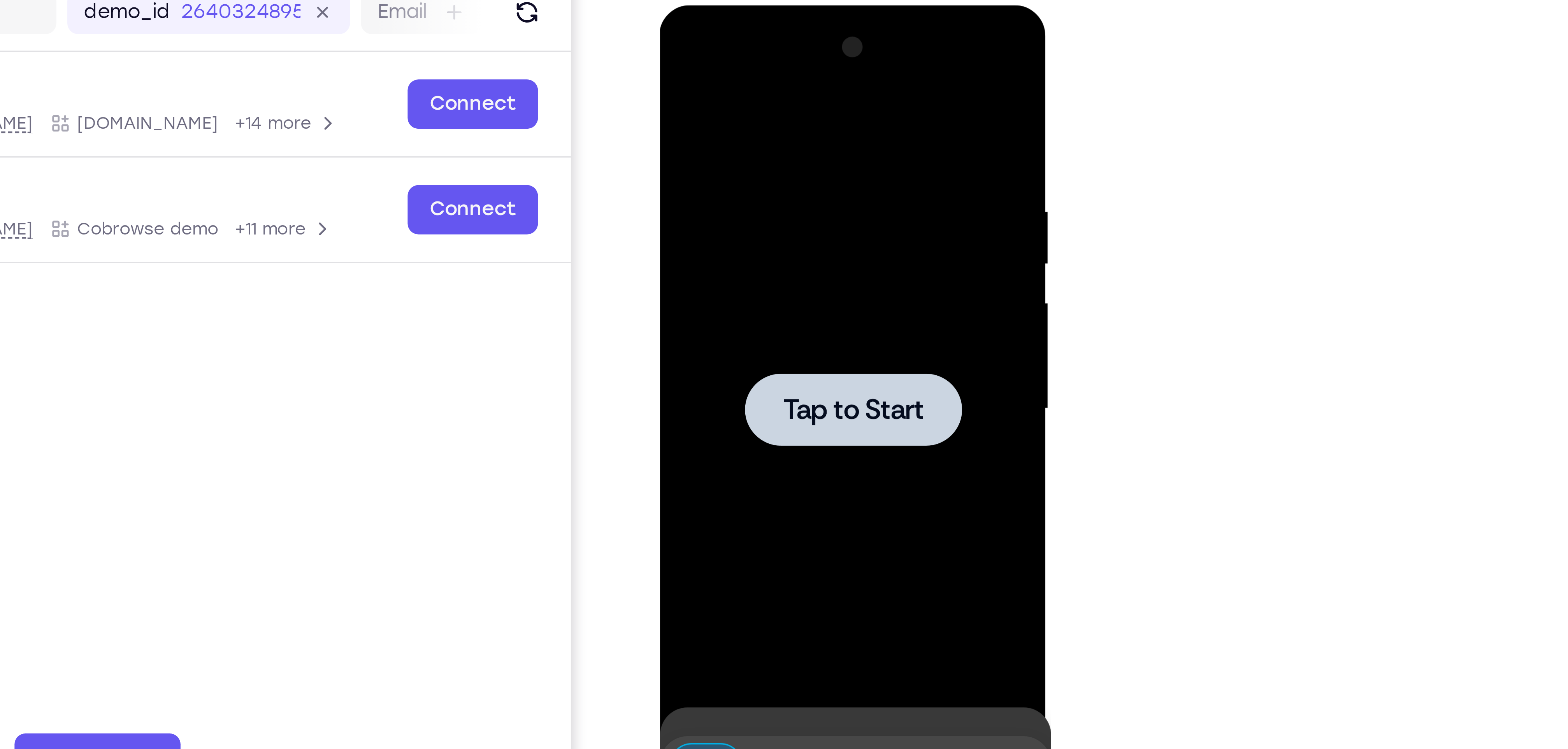
click at [753, 122] on div at bounding box center [714, 120] width 98 height 218
